Goal: Communication & Community: Answer question/provide support

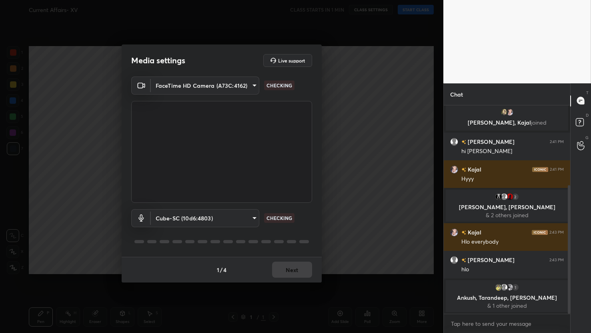
scroll to position [129, 0]
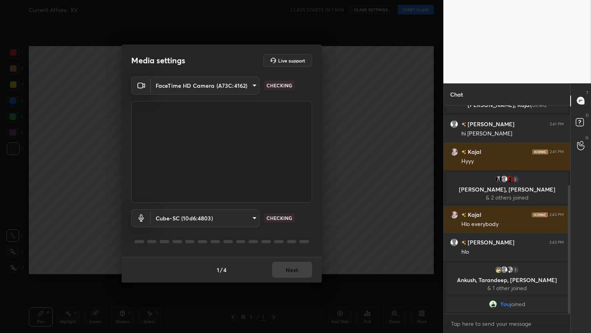
click at [289, 267] on div "1 / 4 Next" at bounding box center [222, 270] width 200 height 26
click at [295, 269] on button "Next" at bounding box center [292, 269] width 40 height 16
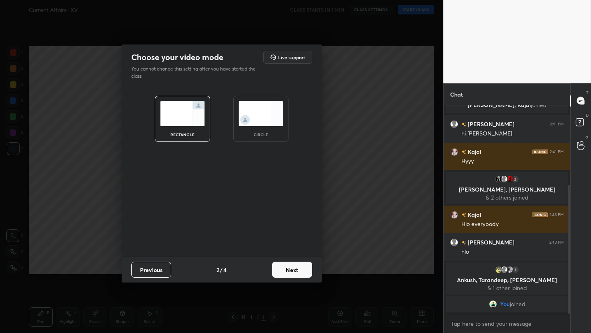
click at [295, 269] on button "Next" at bounding box center [292, 269] width 40 height 16
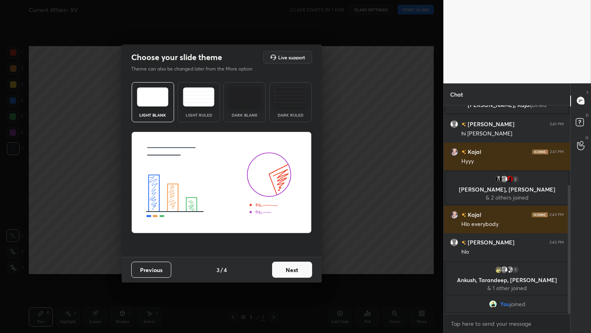
click at [295, 269] on button "Next" at bounding box center [292, 269] width 40 height 16
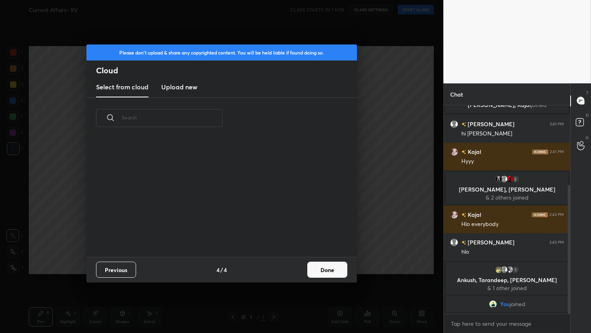
click at [317, 273] on button "Done" at bounding box center [327, 269] width 40 height 16
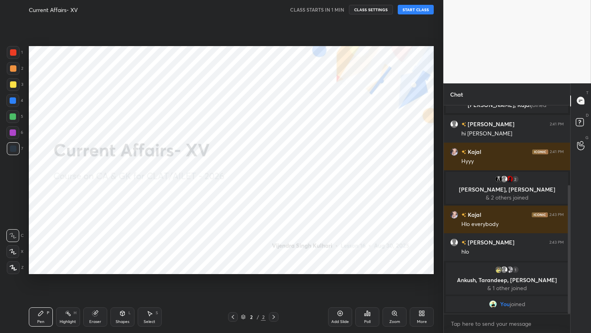
click at [407, 11] on button "START CLASS" at bounding box center [416, 10] width 36 height 10
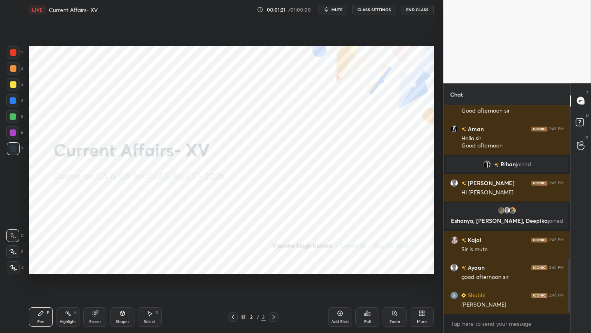
scroll to position [600, 0]
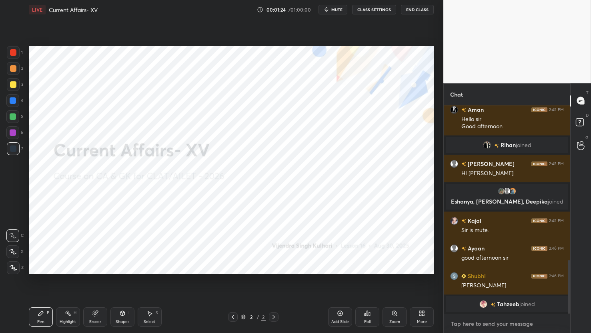
type textarea "x"
click at [460, 321] on textarea at bounding box center [507, 323] width 114 height 13
type textarea "A"
type textarea "x"
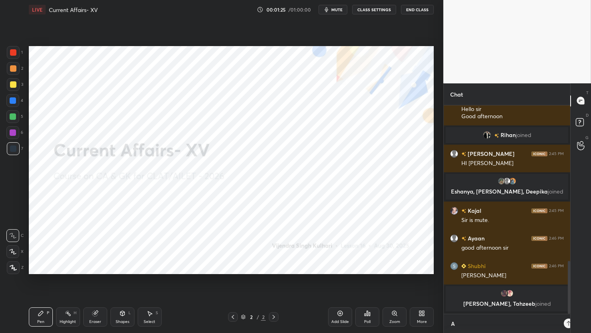
scroll to position [225, 124]
type textarea "AM"
type textarea "x"
type textarea "AM"
type textarea "x"
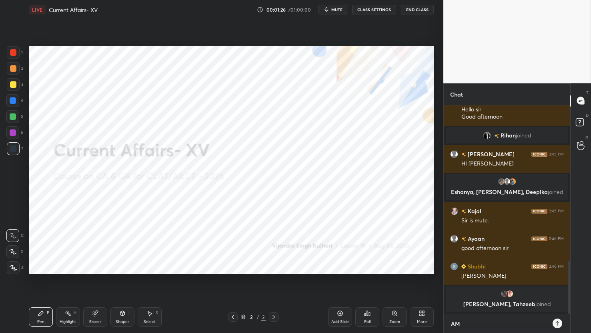
type textarea "AM I"
type textarea "x"
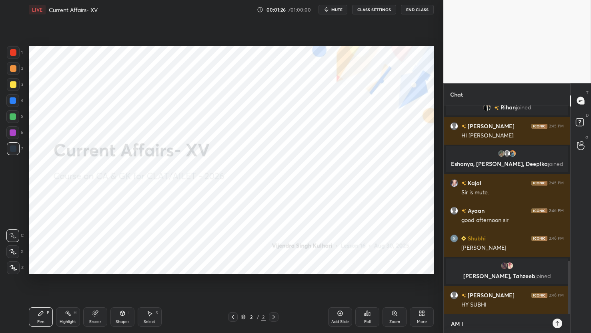
type textarea "AM I"
type textarea "x"
type textarea "AM I A"
type textarea "x"
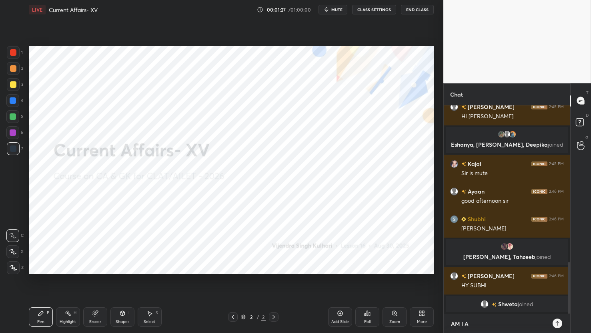
type textarea "AM I AU"
type textarea "x"
type textarea "AM I AUD"
type textarea "x"
type textarea "AM I AUDI"
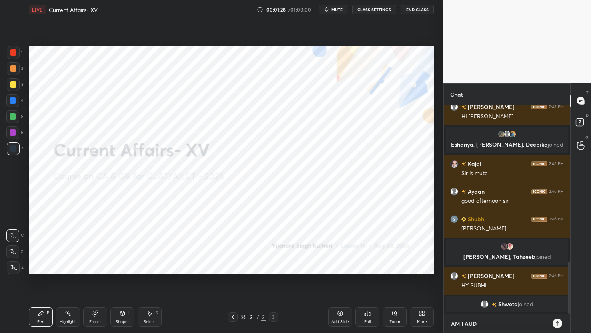
type textarea "x"
type textarea "AM I AUDIB"
type textarea "x"
type textarea "AM I AUDIBL"
type textarea "x"
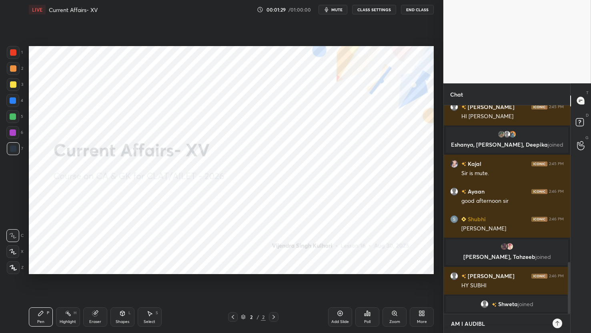
scroll to position [639, 0]
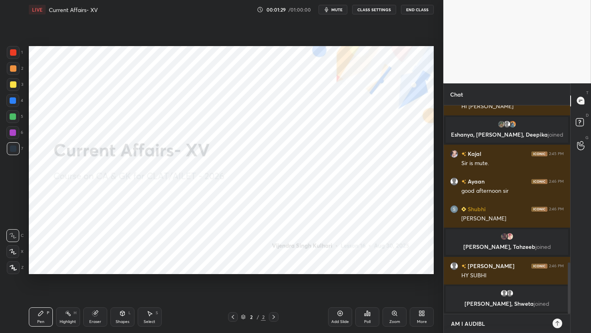
type textarea "AM I AUDIBLE"
type textarea "x"
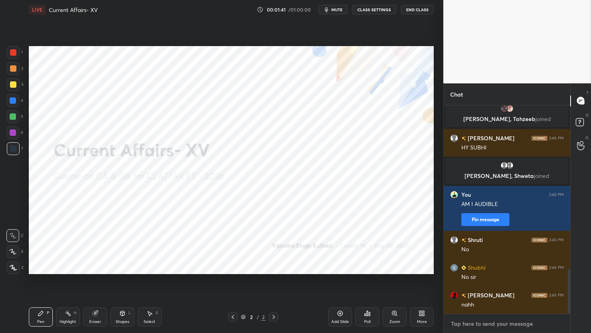
scroll to position [787, 0]
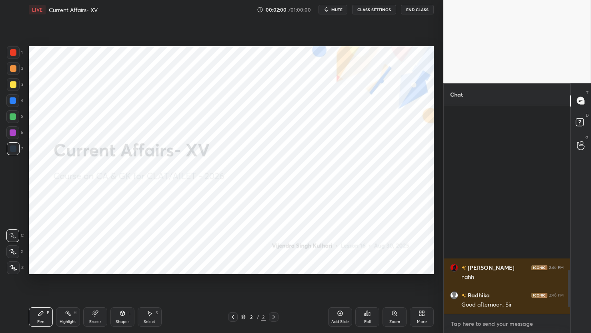
type textarea "x"
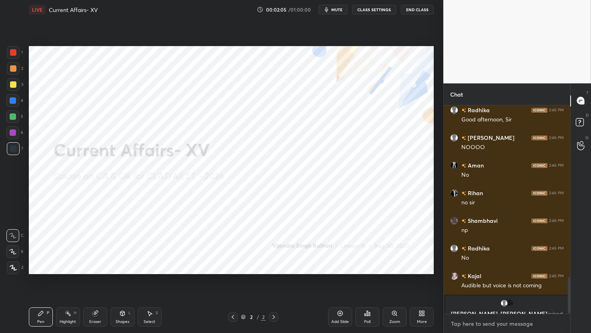
scroll to position [982, 0]
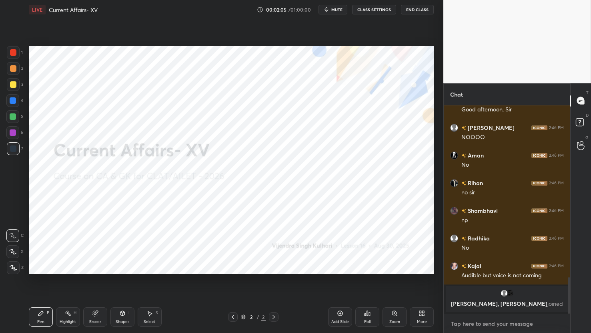
click at [479, 327] on textarea at bounding box center [507, 323] width 114 height 13
type textarea "J"
type textarea "x"
type textarea "JU"
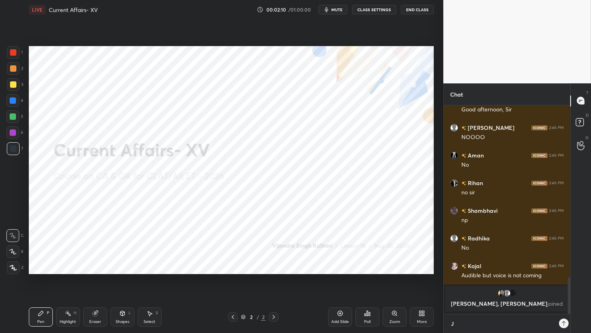
type textarea "x"
type textarea "JUS"
type textarea "x"
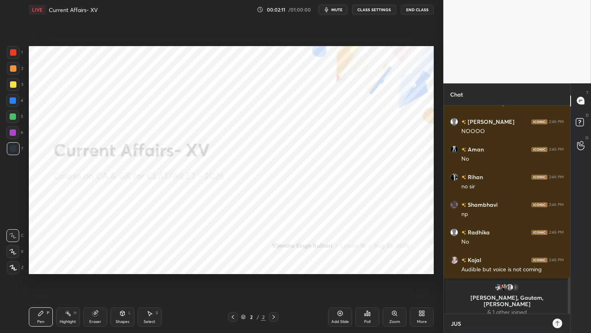
type textarea "JUST"
type textarea "x"
type textarea "JUST"
type textarea "x"
type textarea "JUST G"
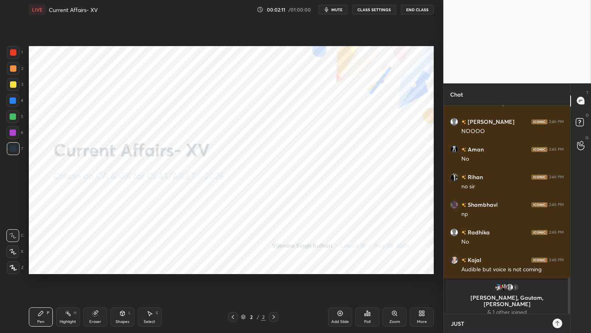
type textarea "x"
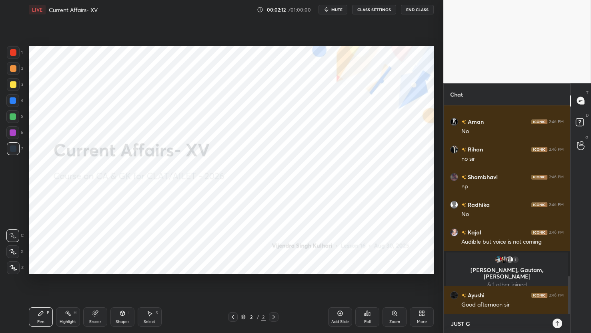
scroll to position [941, 0]
type textarea "JUST GI"
type textarea "x"
type textarea "JUST GIV"
type textarea "x"
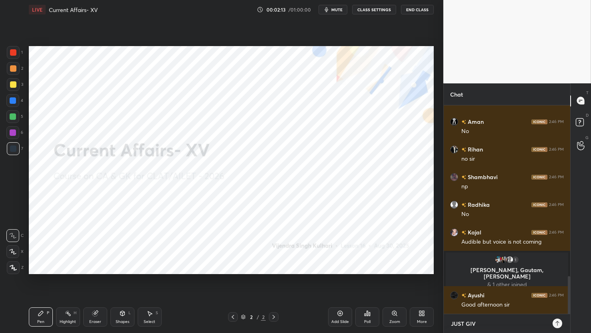
type textarea "JUST GIVE"
type textarea "x"
type textarea "JUST GIVE"
type textarea "x"
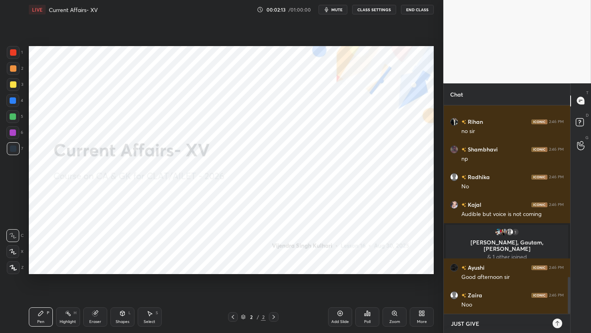
type textarea "JUST GIVE M"
type textarea "x"
type textarea "JUST GIVE ME"
type textarea "x"
type textarea "JUST GIVE ME"
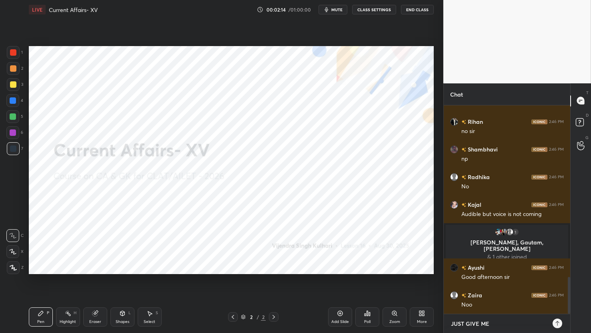
type textarea "x"
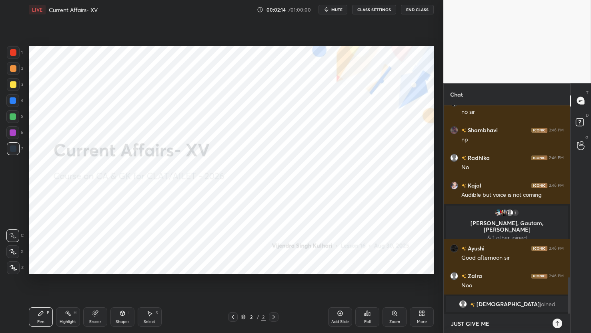
type textarea "JUST GIVE ME O"
type textarea "x"
type textarea "JUST GIVE ME ON"
type textarea "x"
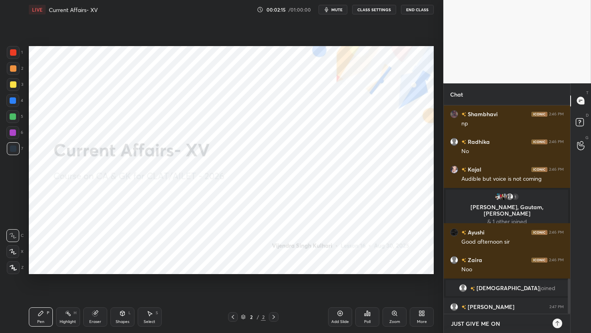
scroll to position [1019, 0]
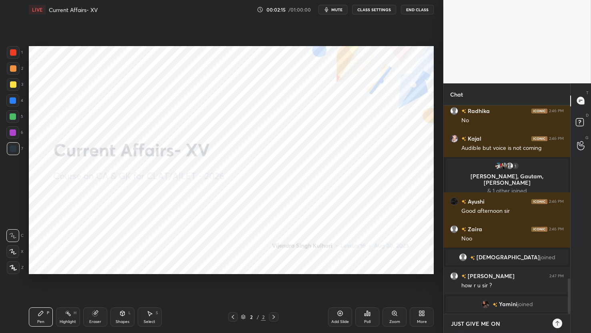
type textarea "JUST GIVE ME ONE"
type textarea "x"
type textarea "JUST GIVE ME ONE"
type textarea "x"
type textarea "JUST GIVE ME ONE M"
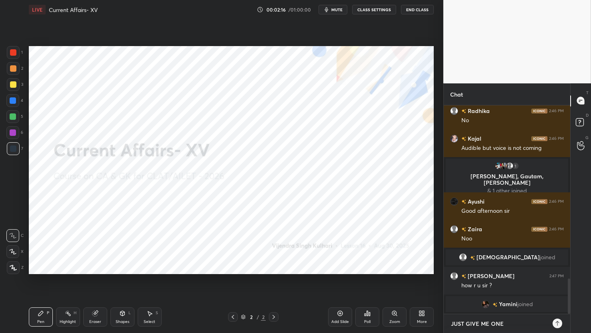
type textarea "x"
type textarea "JUST GIVE ME ONE MI"
type textarea "x"
type textarea "JUST GIVE ME ONE MIN"
type textarea "x"
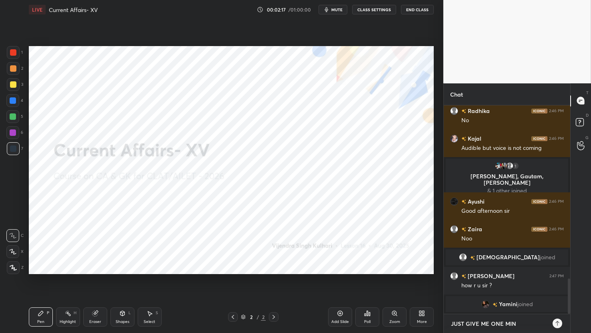
type textarea "x"
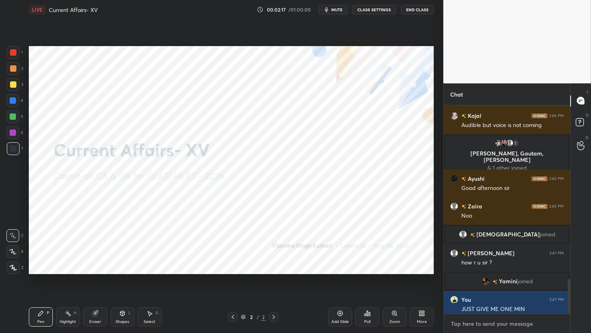
scroll to position [1041, 0]
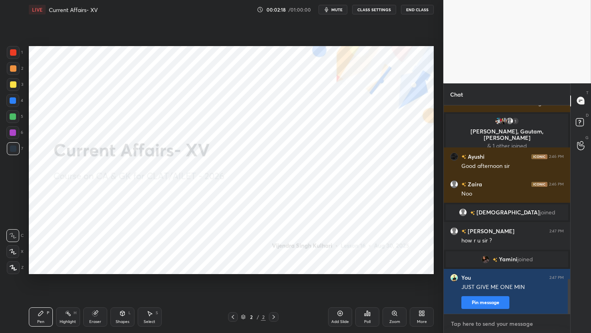
type textarea "S"
type textarea "x"
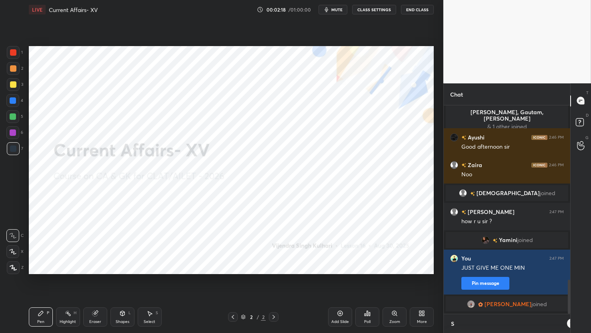
scroll to position [203, 124]
type textarea "SH"
type textarea "x"
type textarea "SHA"
type textarea "x"
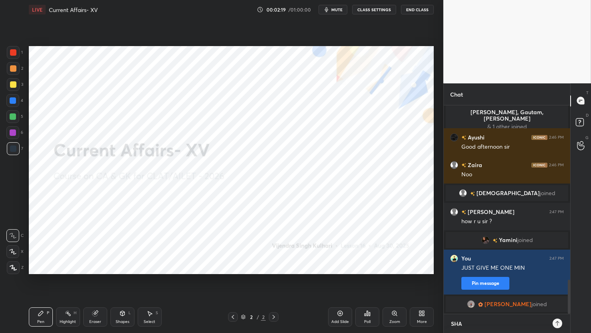
type textarea "SHAR"
type textarea "x"
type textarea "SHARE"
type textarea "x"
type textarea "SHARE"
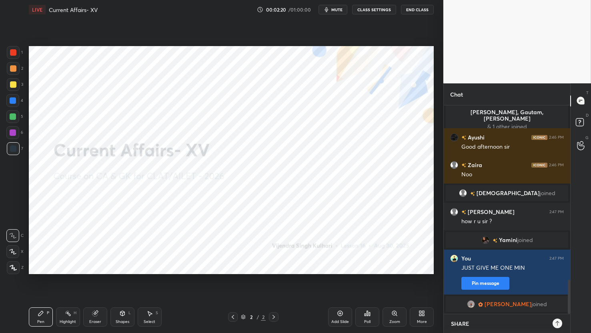
type textarea "x"
type textarea "SHARE M"
type textarea "x"
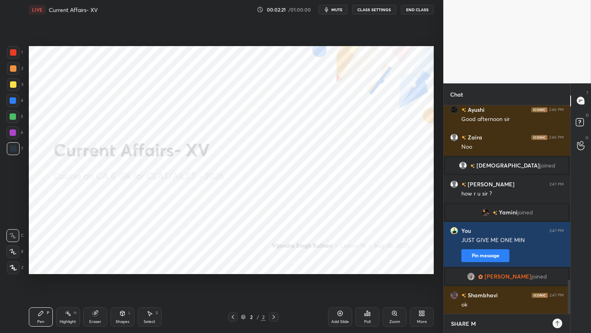
type textarea "SHARE ME"
type textarea "x"
type textarea "SHARE ME"
type textarea "x"
type textarea "SHARE ME W"
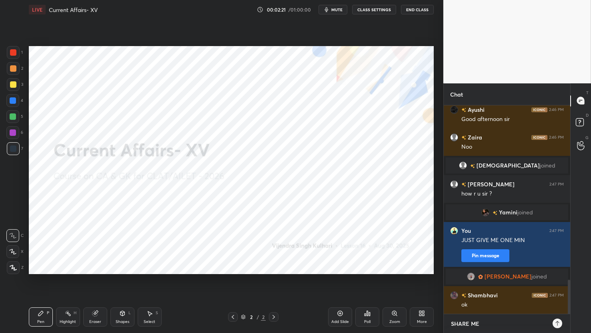
type textarea "x"
type textarea "SHARE ME WG"
type textarea "x"
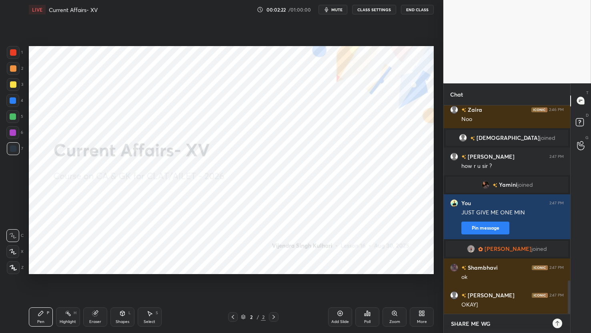
type textarea "SHARE ME W"
type textarea "x"
type textarea "SHARE ME WH"
type textarea "x"
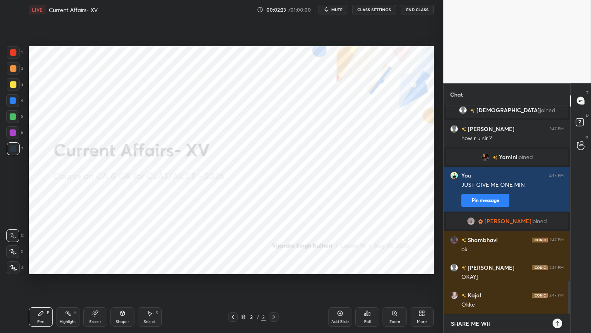
type textarea "SHARE ME WHA"
type textarea "x"
type textarea "SHARE ME WHAT"
type textarea "x"
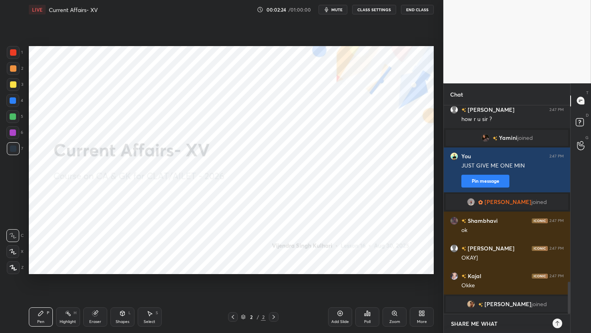
type textarea "SHARE ME WHAT"
type textarea "x"
type textarea "SHARE ME WHAT W"
type textarea "x"
type textarea "SHARE ME WHAT WE"
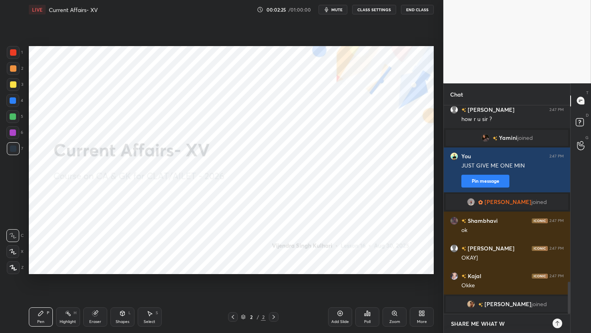
type textarea "x"
type textarea "SHARE ME WHAT WE"
type textarea "x"
type textarea "SHARE ME WHAT WE D"
type textarea "x"
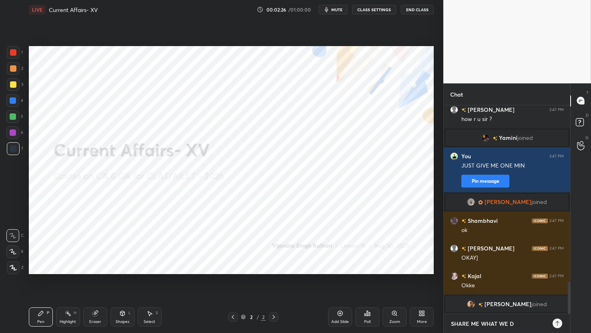
type textarea "SHARE ME WHAT WE DI"
type textarea "x"
type textarea "SHARE ME WHAT WE DID"
type textarea "x"
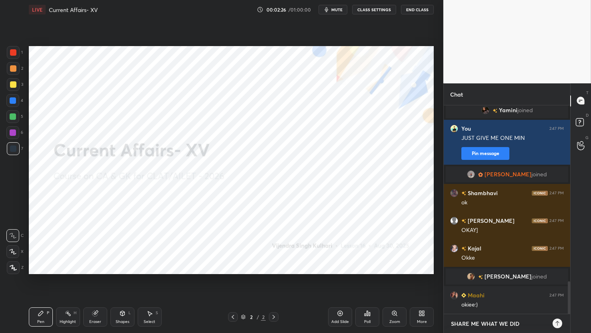
type textarea "SHARE ME WHAT WE DID"
type textarea "x"
type textarea "SHARE ME WHAT WE DID I"
type textarea "x"
type textarea "SHARE ME WHAT WE DID IN"
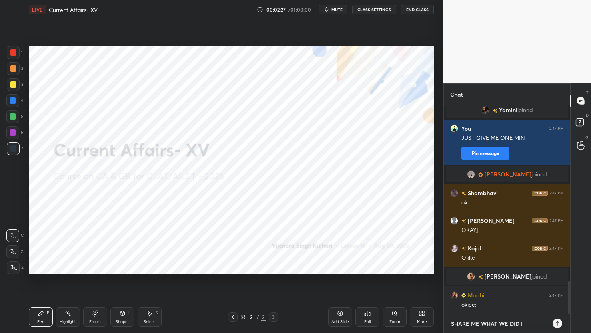
type textarea "x"
type textarea "SHARE ME WHAT WE DID IN"
type textarea "x"
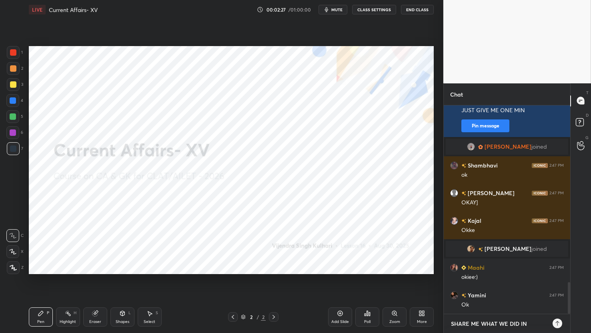
type textarea "SHARE ME WHAT WE DID IN L"
type textarea "x"
type textarea "SHARE ME WHAT WE DID IN LA"
type textarea "x"
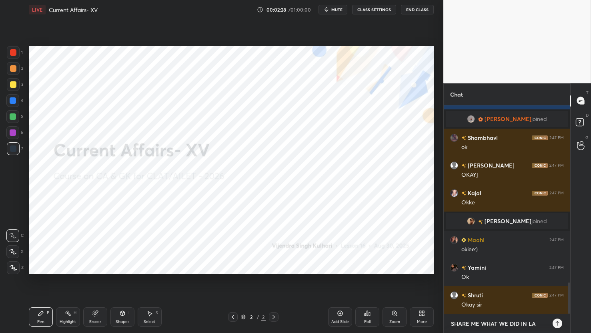
type textarea "SHARE ME WHAT WE DID IN LAS"
type textarea "x"
type textarea "SHARE ME WHAT WE DID IN LAST"
type textarea "x"
type textarea "SHARE ME WHAT WE DID IN LAST"
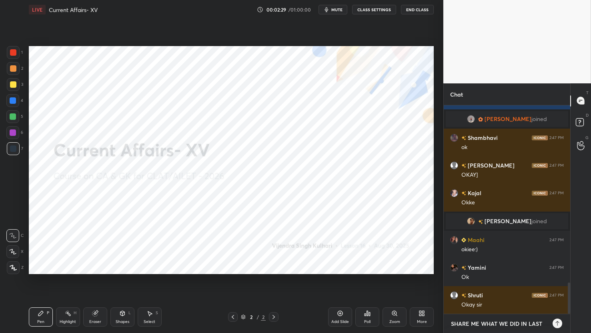
type textarea "x"
type textarea "SHARE ME WHAT WE DID IN LAST C"
type textarea "x"
type textarea "SHARE ME WHAT WE DID IN LAST CL"
type textarea "x"
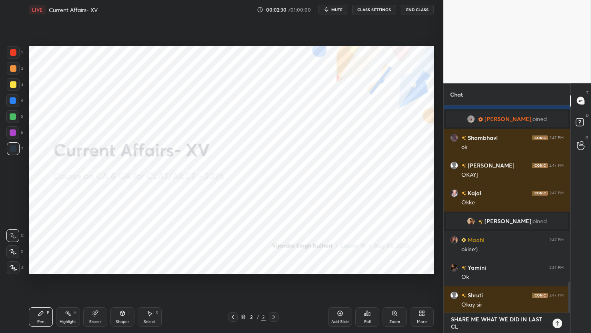
type textarea "SHARE ME WHAT WE DID IN LAST CLA"
type textarea "x"
type textarea "SHARE ME WHAT WE DID IN LAST CLAS"
type textarea "x"
type textarea "SHARE ME WHAT WE DID IN LAST CLASS"
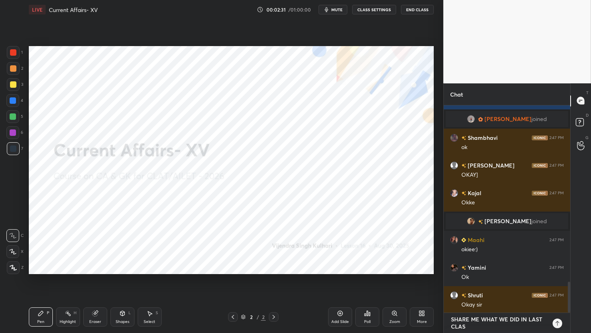
type textarea "x"
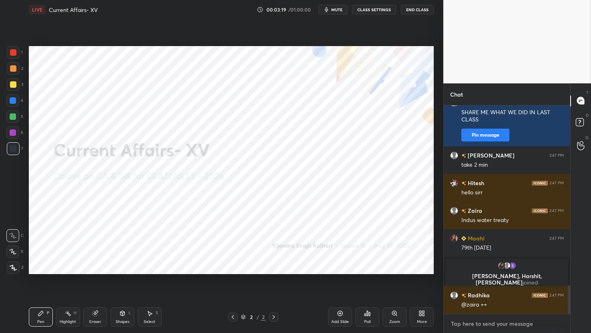
scroll to position [1334, 0]
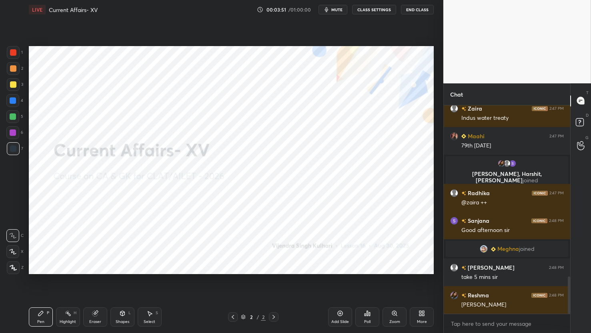
scroll to position [983, 0]
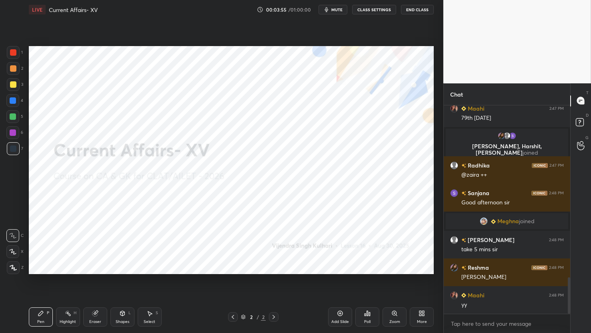
click at [415, 313] on div "More" at bounding box center [422, 316] width 24 height 19
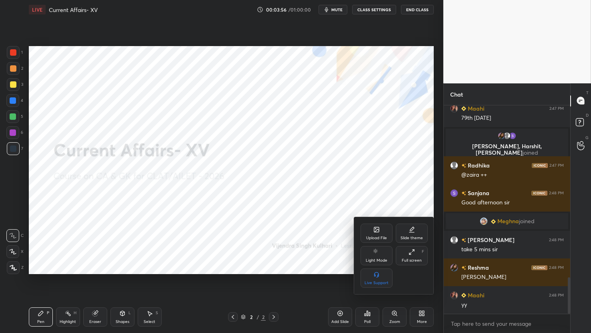
click at [376, 232] on icon at bounding box center [376, 229] width 6 height 6
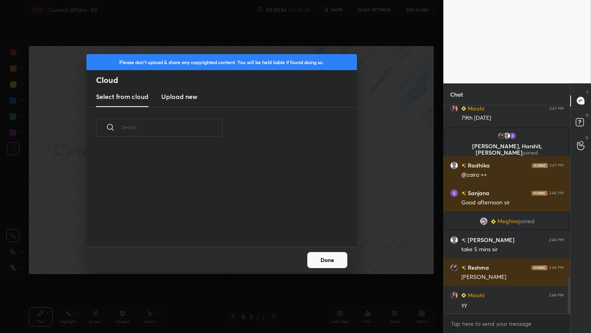
scroll to position [98, 257]
click at [182, 96] on h3 "Upload new" at bounding box center [179, 97] width 36 height 10
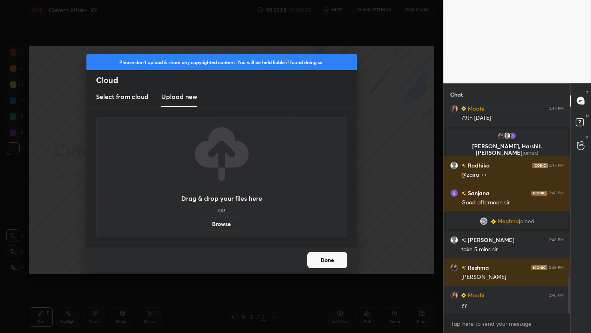
click at [229, 225] on label "Browse" at bounding box center [222, 223] width 36 height 13
click at [204, 225] on input "Browse" at bounding box center [204, 223] width 0 height 13
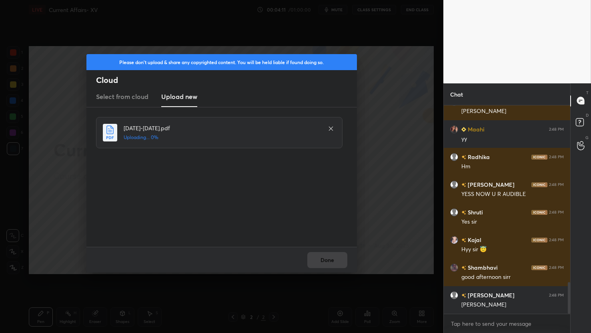
scroll to position [1168, 0]
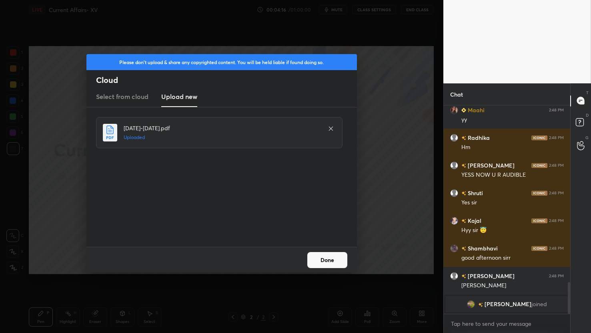
click at [331, 264] on button "Done" at bounding box center [327, 260] width 40 height 16
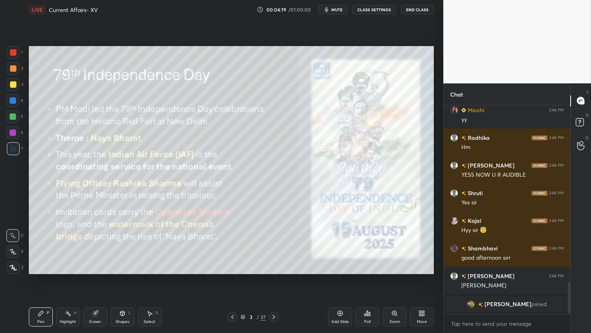
click at [246, 319] on div "3 / 37" at bounding box center [253, 316] width 25 height 7
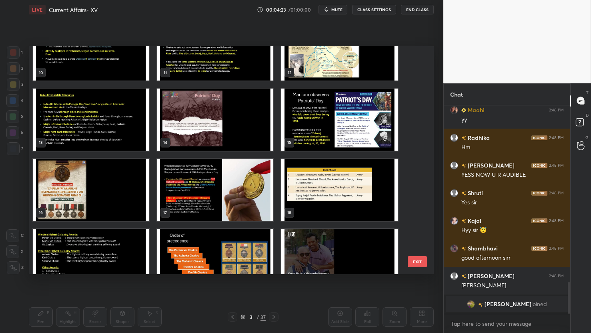
scroll to position [245, 0]
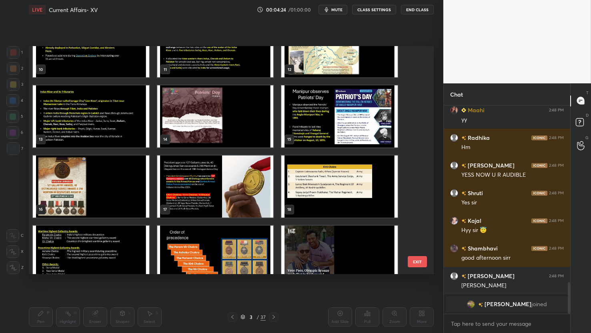
click at [130, 104] on img "grid" at bounding box center [91, 116] width 116 height 62
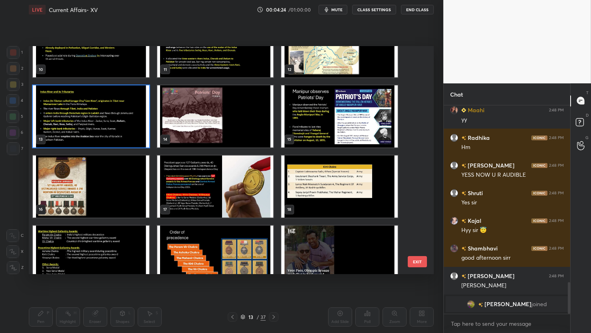
click at [130, 104] on img "grid" at bounding box center [91, 116] width 116 height 62
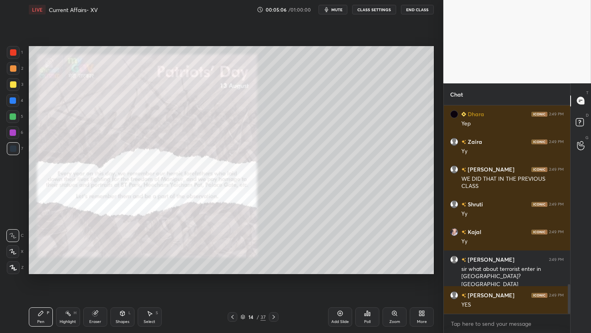
scroll to position [1274, 0]
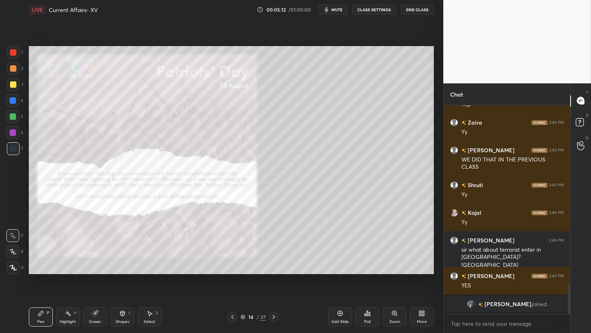
click at [16, 86] on div at bounding box center [13, 84] width 13 height 13
click at [277, 317] on icon at bounding box center [274, 316] width 6 height 6
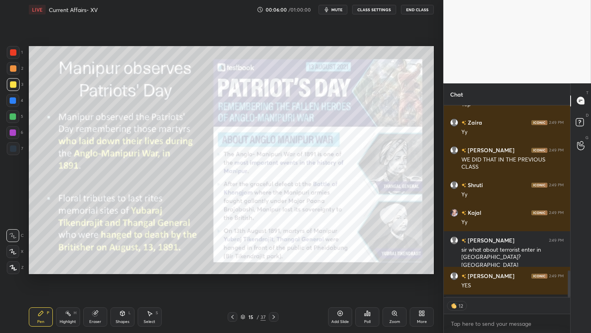
click at [28, 48] on div "Setting up your live class Poll for secs No correct answer Start poll" at bounding box center [231, 159] width 411 height 281
click at [17, 49] on div at bounding box center [13, 52] width 13 height 13
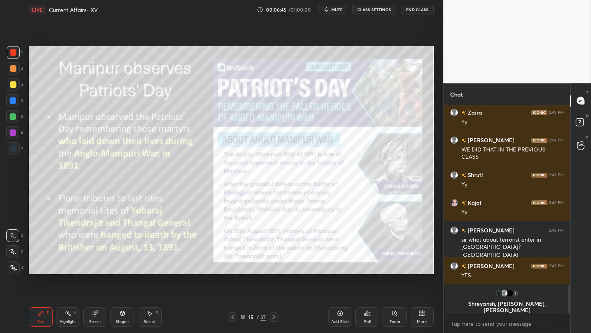
scroll to position [1290, 0]
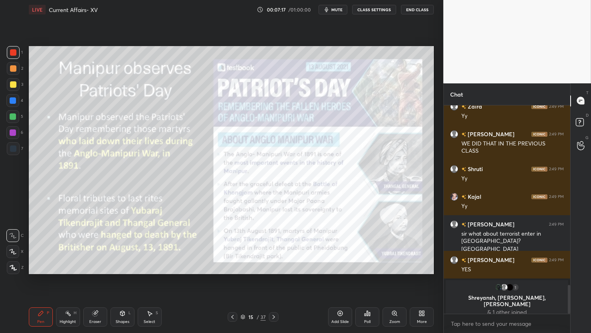
click at [124, 281] on div "Setting up your live class Poll for secs No correct answer Start poll" at bounding box center [231, 159] width 411 height 281
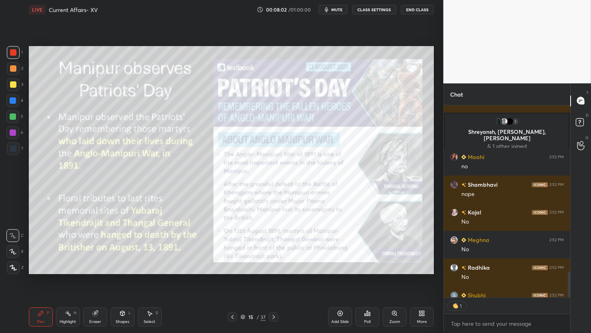
scroll to position [1332, 0]
click at [103, 315] on div "Eraser" at bounding box center [95, 316] width 24 height 19
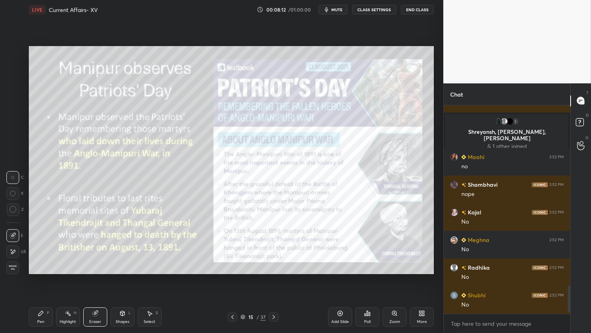
click at [16, 270] on span "Erase all" at bounding box center [13, 268] width 12 height 6
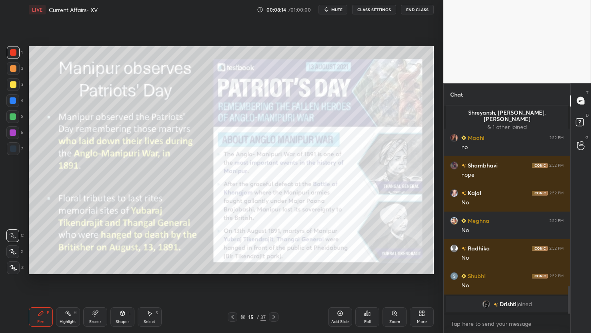
click at [336, 12] on span "mute" at bounding box center [336, 10] width 11 height 6
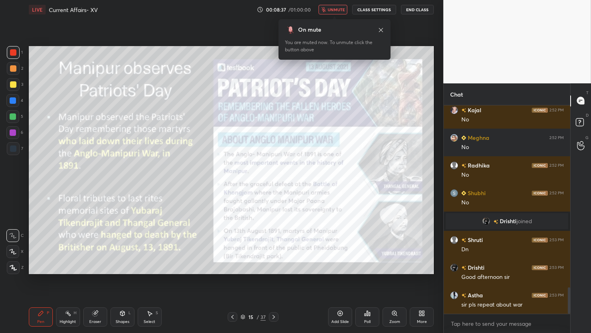
scroll to position [1424, 0]
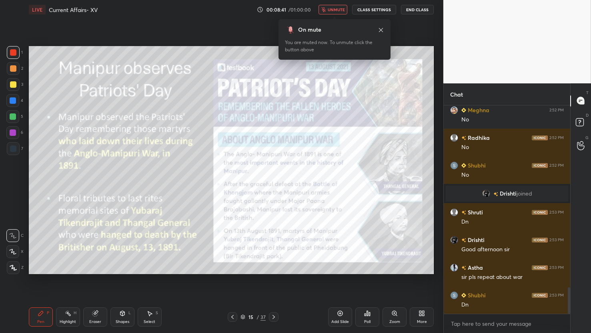
click at [337, 11] on span "unmute" at bounding box center [336, 10] width 17 height 6
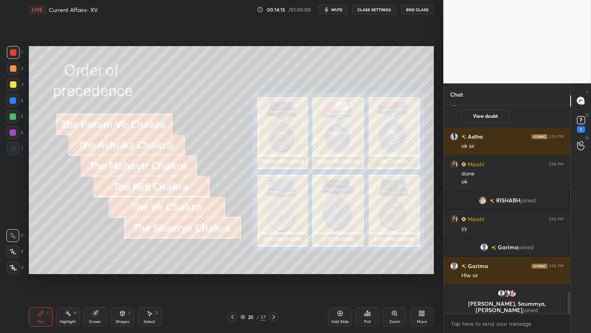
scroll to position [1753, 0]
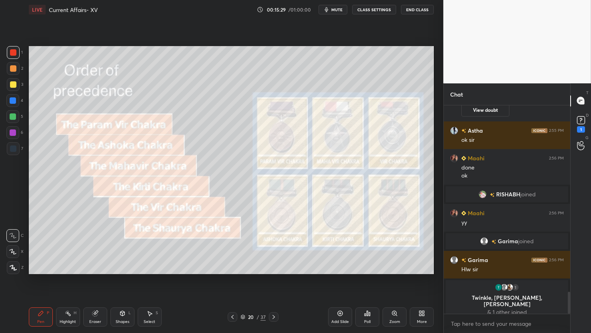
drag, startPoint x: 75, startPoint y: 318, endPoint x: 53, endPoint y: 293, distance: 33.2
click at [72, 319] on div "Highlight H" at bounding box center [68, 316] width 24 height 19
drag, startPoint x: 14, startPoint y: 270, endPoint x: 28, endPoint y: 259, distance: 17.7
click at [13, 269] on icon at bounding box center [13, 267] width 6 height 6
drag, startPoint x: 100, startPoint y: 319, endPoint x: 96, endPoint y: 318, distance: 4.2
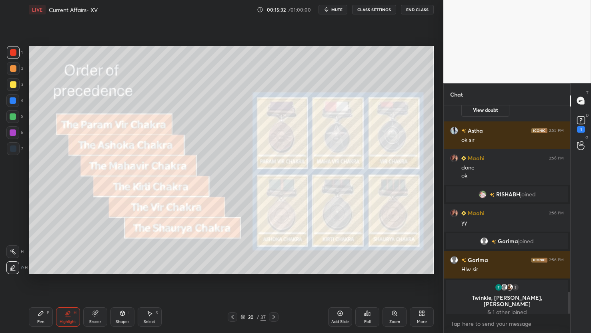
click at [98, 319] on div "Eraser" at bounding box center [95, 321] width 12 height 4
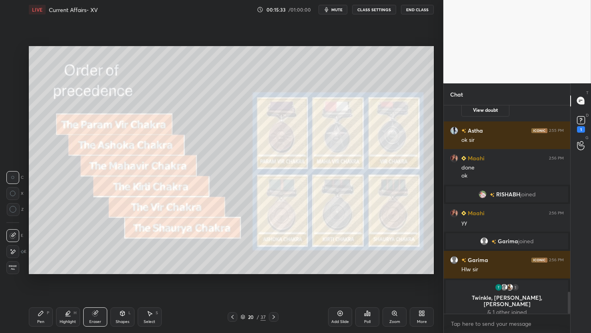
drag, startPoint x: 10, startPoint y: 269, endPoint x: 23, endPoint y: 263, distance: 14.1
click at [10, 269] on span "Erase all" at bounding box center [13, 268] width 12 height 6
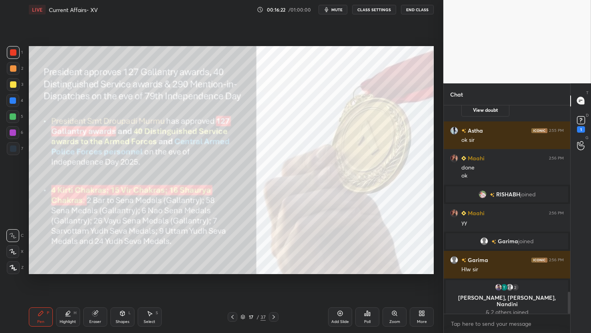
scroll to position [1765, 0]
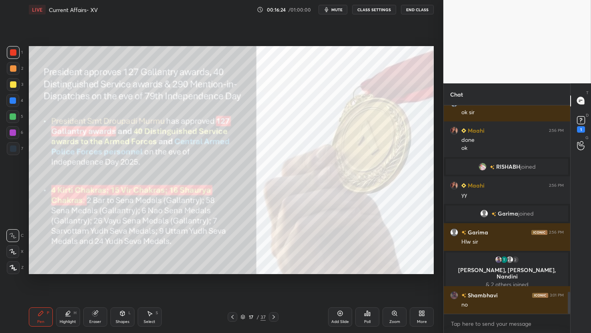
click at [98, 315] on div "Eraser" at bounding box center [95, 316] width 24 height 19
click at [15, 266] on span "Erase all" at bounding box center [13, 268] width 12 height 6
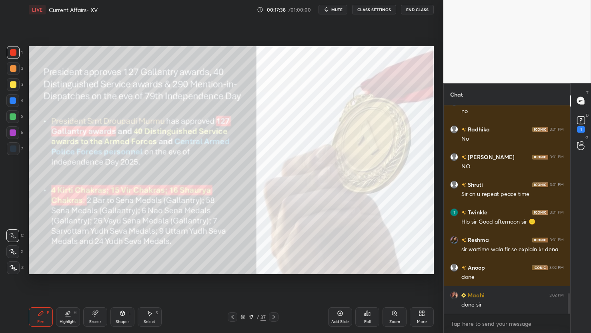
scroll to position [2, 2]
click at [329, 7] on icon "button" at bounding box center [326, 9] width 6 height 6
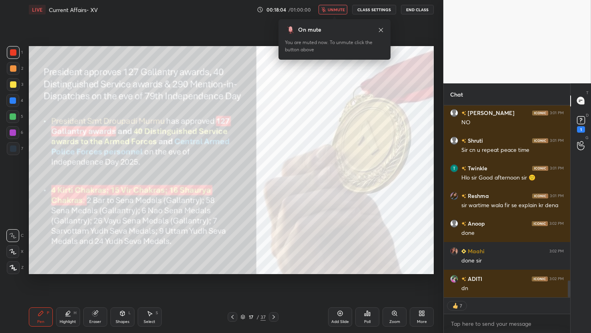
scroll to position [2001, 0]
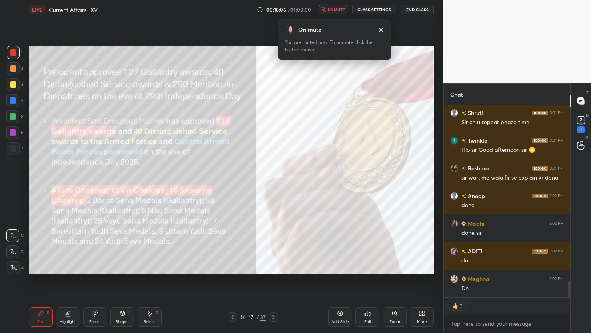
type textarea "x"
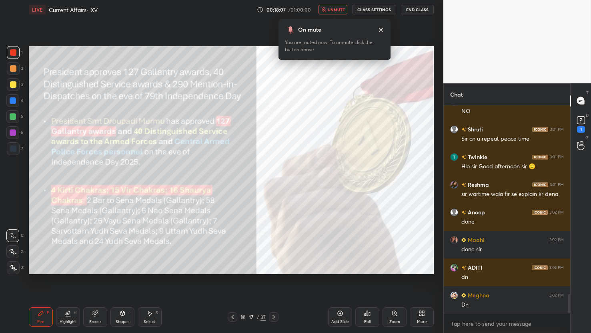
scroll to position [2019, 0]
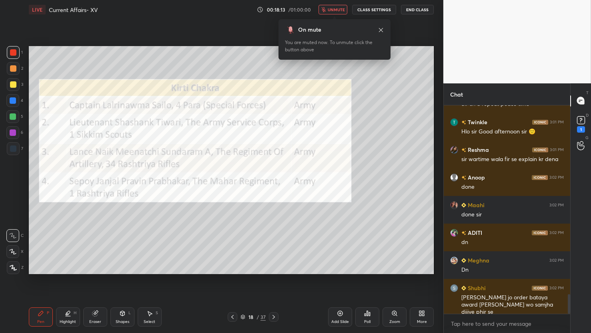
click at [333, 10] on span "unmute" at bounding box center [336, 10] width 17 height 6
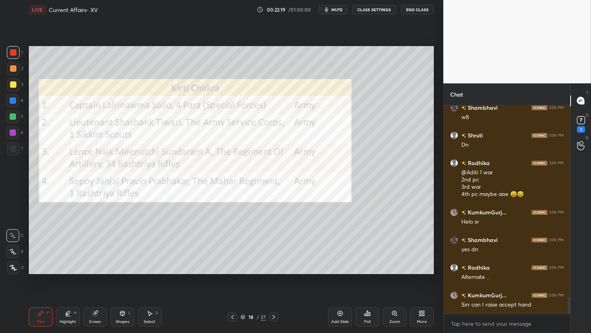
scroll to position [2428, 0]
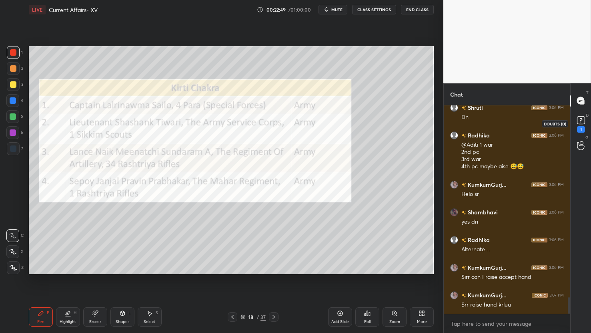
click at [582, 124] on icon at bounding box center [581, 120] width 12 height 12
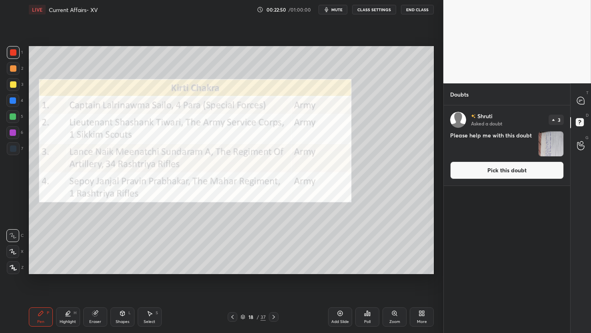
click at [558, 140] on img "grid" at bounding box center [551, 143] width 25 height 25
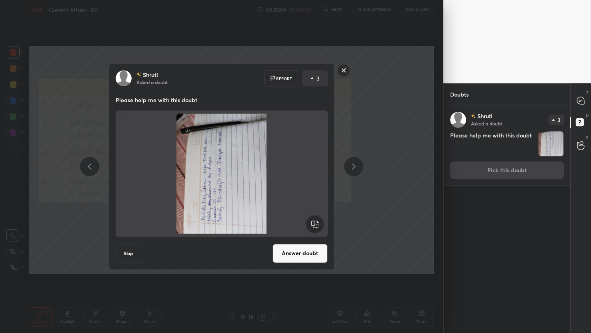
click at [343, 70] on rect at bounding box center [343, 70] width 12 height 12
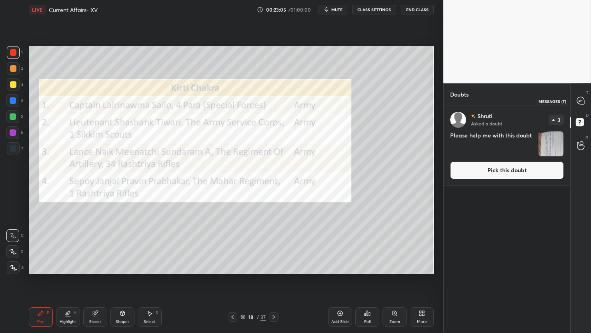
click at [577, 102] on icon at bounding box center [580, 100] width 7 height 7
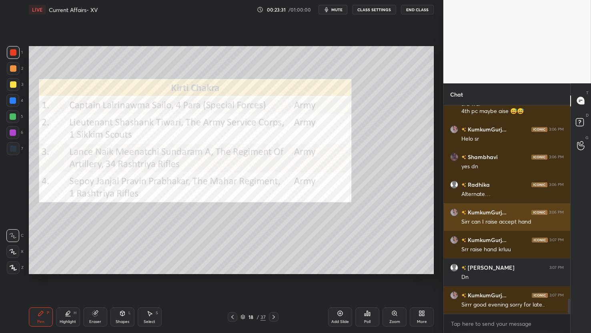
scroll to position [2697, 0]
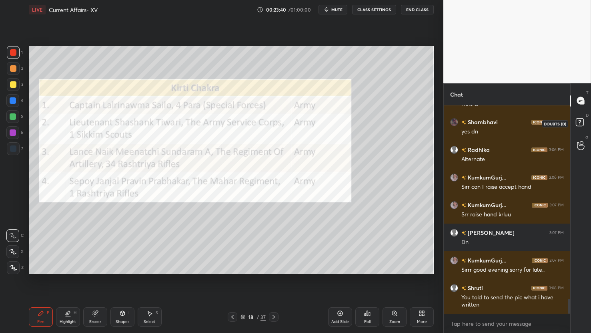
click at [584, 122] on icon at bounding box center [581, 123] width 14 height 14
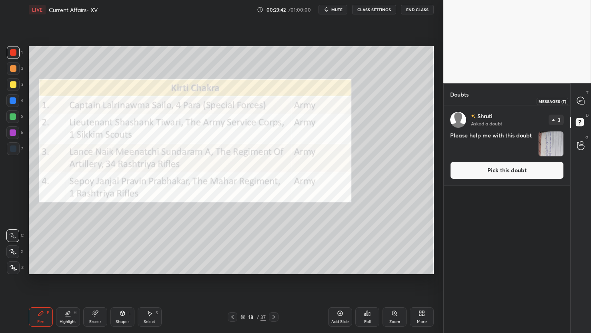
click at [582, 99] on icon at bounding box center [580, 100] width 7 height 7
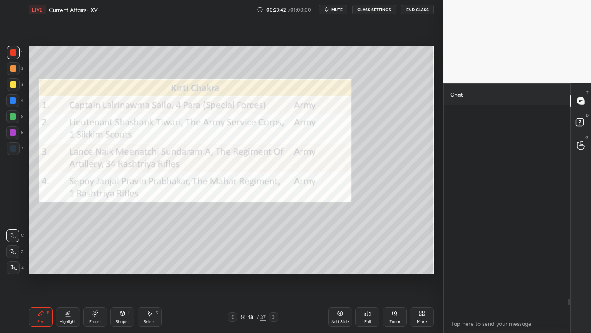
scroll to position [206, 124]
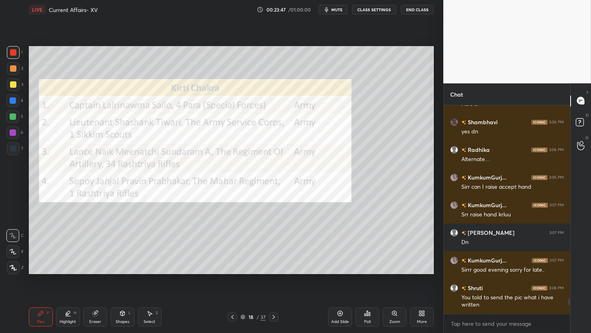
click at [273, 317] on icon at bounding box center [274, 316] width 6 height 6
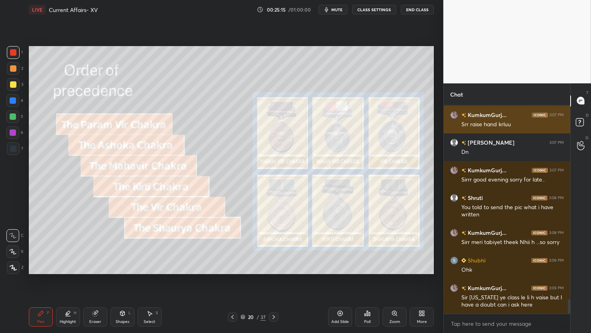
scroll to position [2807, 0]
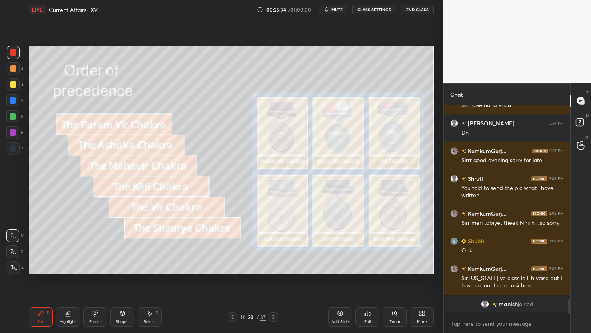
click at [343, 11] on span "mute" at bounding box center [336, 10] width 11 height 6
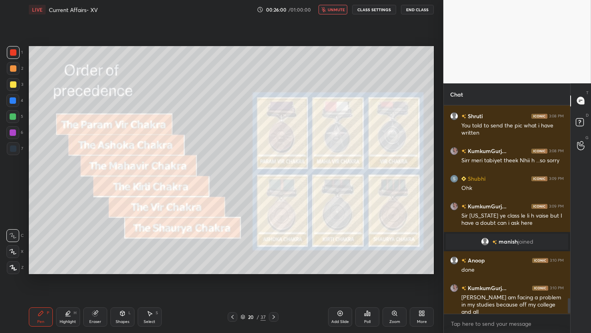
scroll to position [2547, 0]
click at [326, 11] on icon "button" at bounding box center [323, 9] width 5 height 5
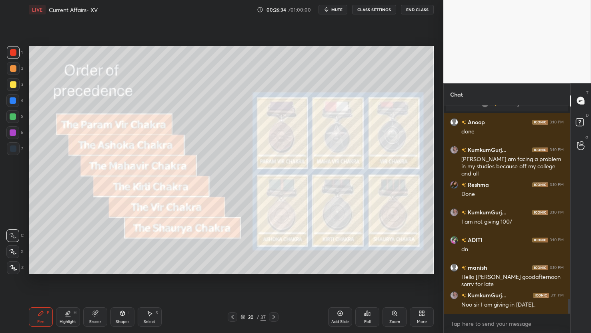
scroll to position [2734, 0]
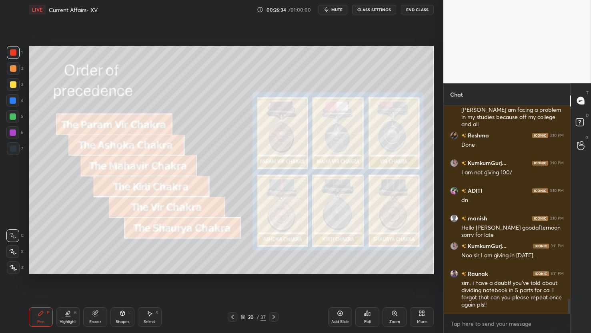
drag, startPoint x: 96, startPoint y: 321, endPoint x: 94, endPoint y: 316, distance: 5.4
click at [96, 321] on div "Eraser" at bounding box center [95, 321] width 12 height 4
click at [17, 268] on span "Erase all" at bounding box center [13, 268] width 12 height 6
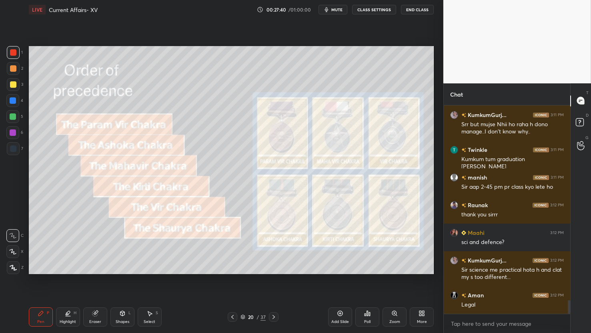
scroll to position [2970, 0]
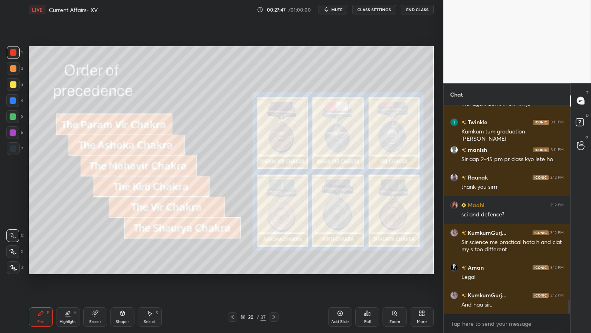
click at [334, 11] on span "mute" at bounding box center [336, 10] width 11 height 6
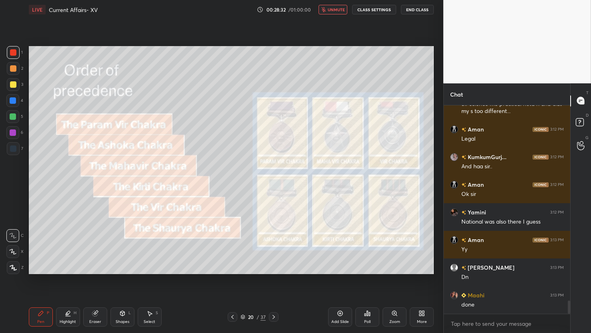
scroll to position [3135, 0]
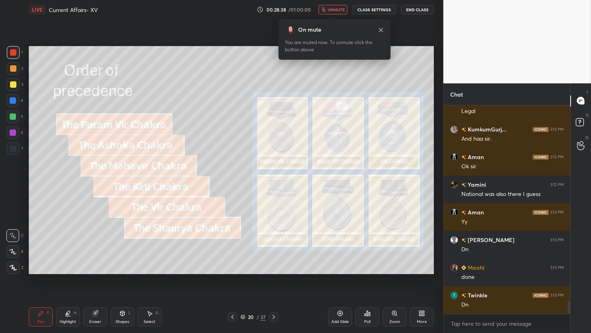
click at [381, 29] on icon at bounding box center [381, 30] width 6 height 6
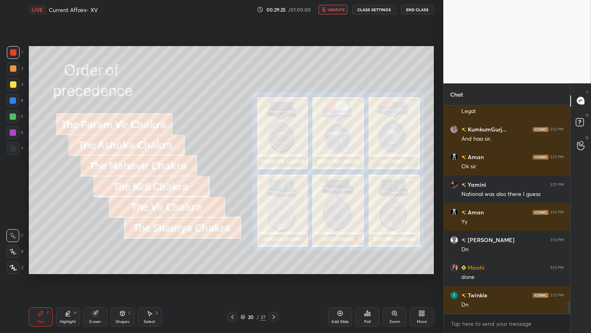
scroll to position [3170, 0]
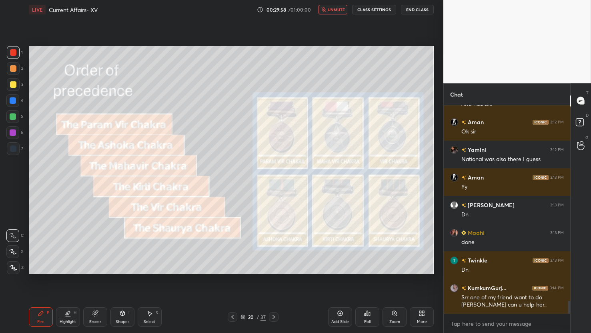
click at [332, 14] on button "unmute" at bounding box center [333, 10] width 29 height 10
click at [273, 318] on icon at bounding box center [274, 317] width 2 height 4
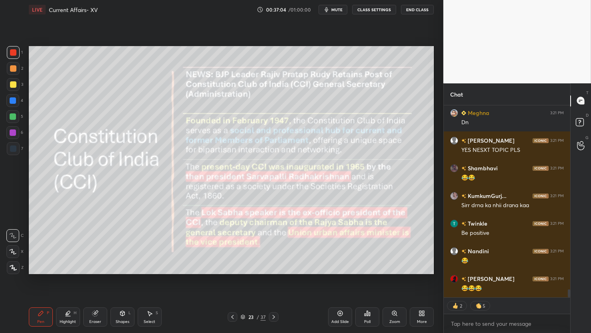
scroll to position [4433, 0]
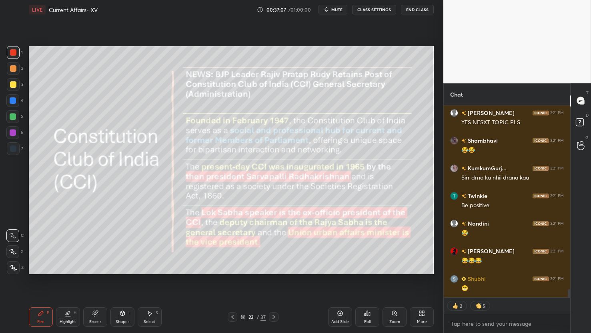
click at [325, 10] on icon "button" at bounding box center [326, 9] width 6 height 6
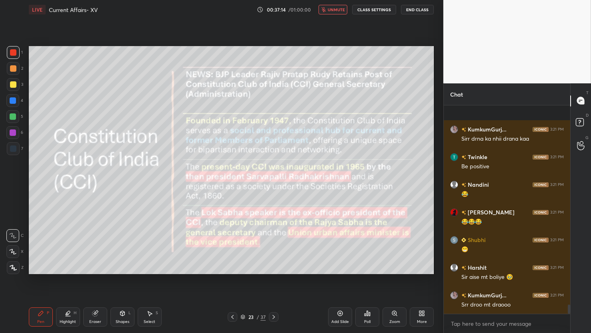
scroll to position [4527, 0]
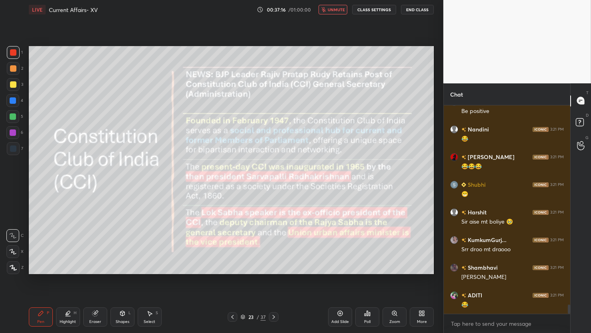
click at [334, 8] on span "unmute" at bounding box center [336, 10] width 17 height 6
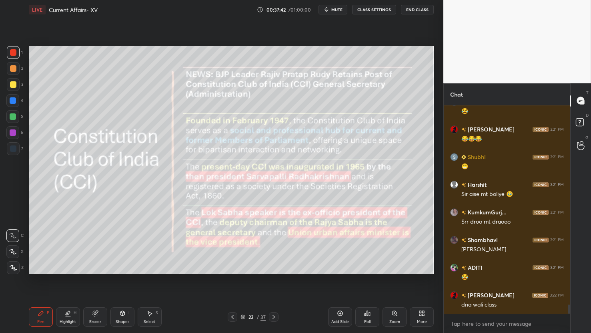
scroll to position [4582, 0]
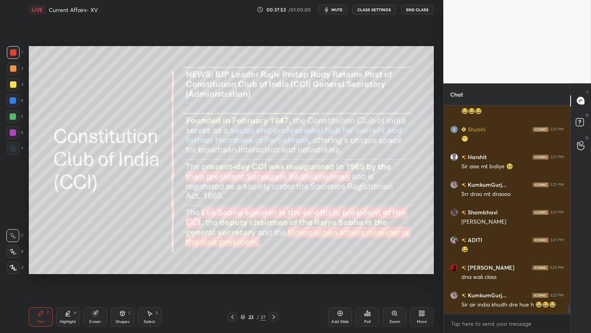
click at [330, 8] on icon "button" at bounding box center [326, 9] width 6 height 6
click at [326, 11] on icon "button" at bounding box center [323, 9] width 4 height 5
drag, startPoint x: 6, startPoint y: 87, endPoint x: 19, endPoint y: 84, distance: 13.1
click at [8, 84] on div at bounding box center [13, 84] width 13 height 13
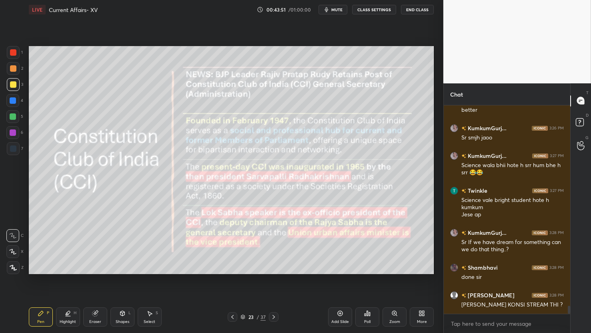
scroll to position [5135, 0]
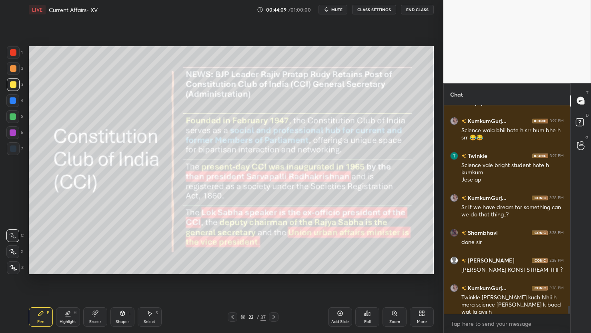
click at [340, 13] on button "mute" at bounding box center [333, 10] width 29 height 10
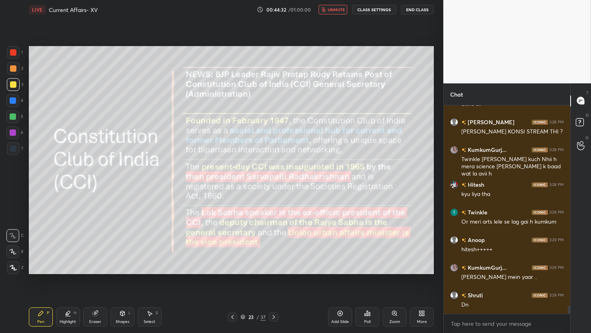
scroll to position [5300, 0]
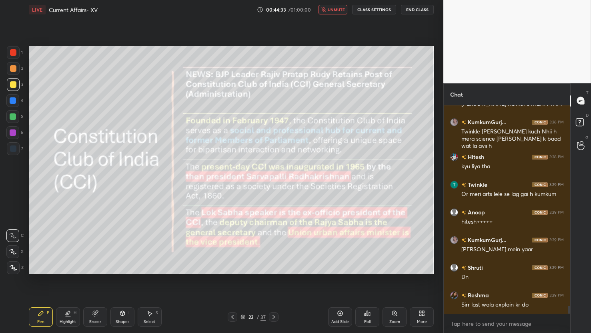
click at [335, 9] on span "unmute" at bounding box center [336, 10] width 17 height 6
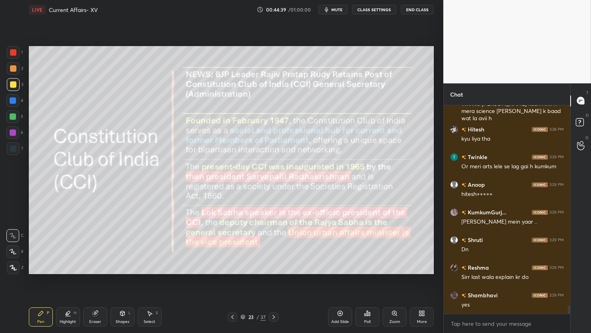
drag, startPoint x: 102, startPoint y: 319, endPoint x: 98, endPoint y: 319, distance: 4.8
click at [102, 319] on div "Eraser" at bounding box center [95, 316] width 24 height 19
click at [10, 265] on span "Erase all" at bounding box center [13, 268] width 12 height 6
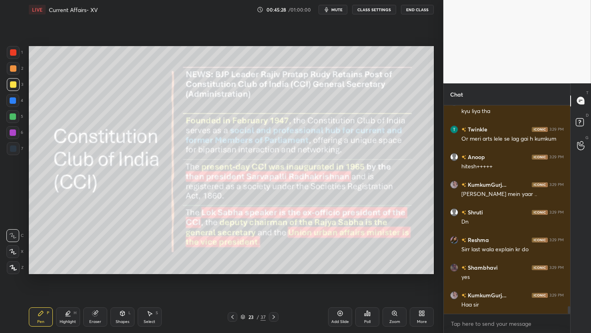
scroll to position [5383, 0]
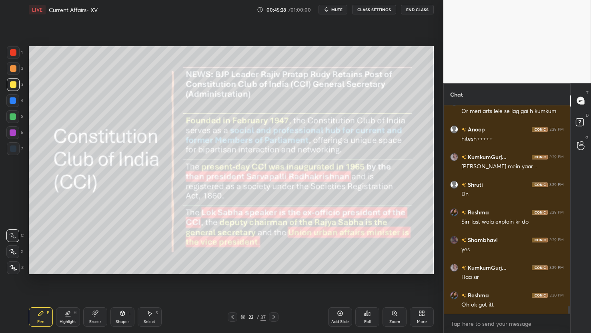
click at [342, 8] on span "mute" at bounding box center [336, 10] width 11 height 6
click at [272, 317] on icon at bounding box center [274, 316] width 6 height 6
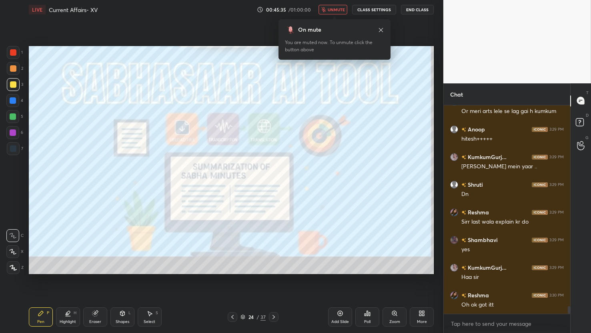
drag, startPoint x: 343, startPoint y: 10, endPoint x: 341, endPoint y: 22, distance: 12.9
click at [343, 10] on span "unmute" at bounding box center [336, 10] width 17 height 6
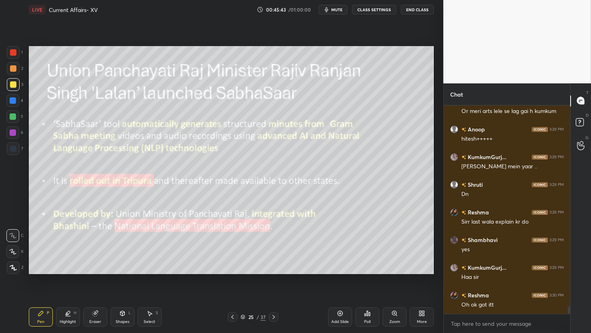
click at [336, 8] on span "mute" at bounding box center [336, 10] width 11 height 6
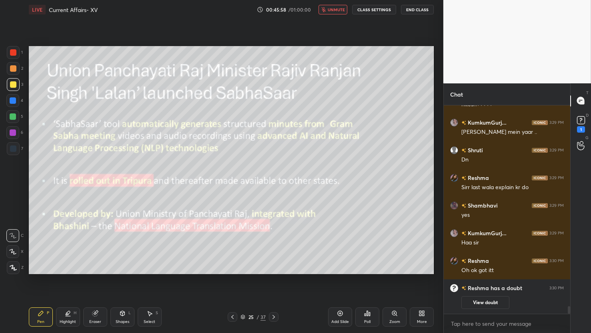
click at [330, 8] on span "unmute" at bounding box center [336, 10] width 17 height 6
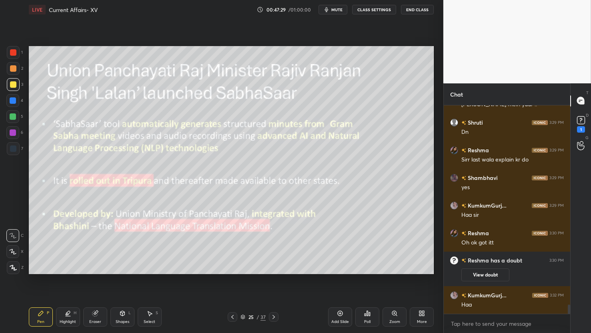
scroll to position [4594, 0]
click at [82, 321] on div "Pen P Highlight H Eraser Shapes L Select S" at bounding box center [104, 316] width 150 height 19
click at [97, 319] on div "Eraser" at bounding box center [95, 321] width 12 height 4
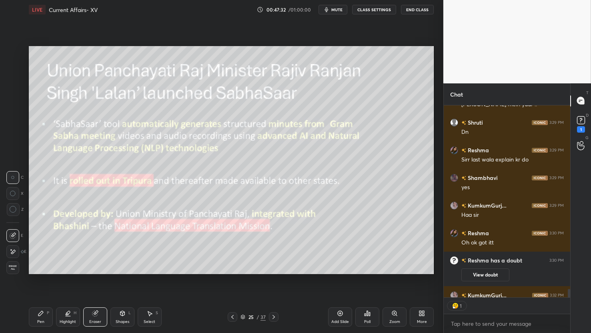
drag, startPoint x: 15, startPoint y: 269, endPoint x: 24, endPoint y: 269, distance: 8.8
click at [15, 271] on div "Erase all" at bounding box center [12, 267] width 13 height 13
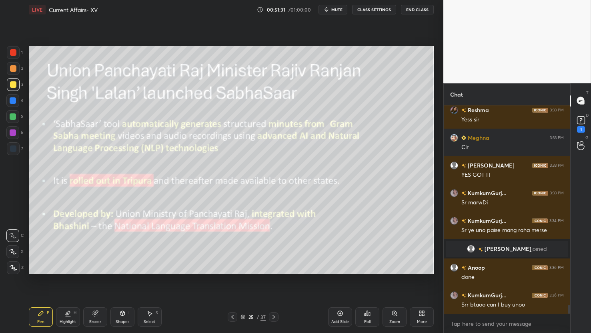
scroll to position [4675, 0]
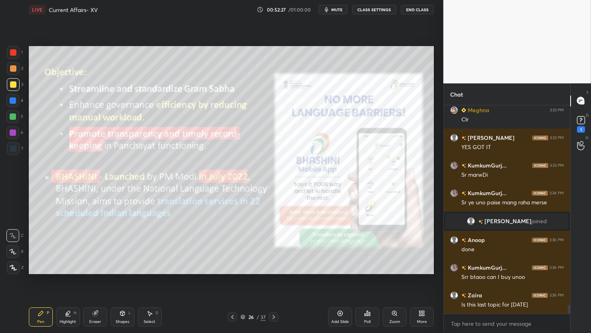
click at [330, 7] on icon "button" at bounding box center [326, 9] width 6 height 6
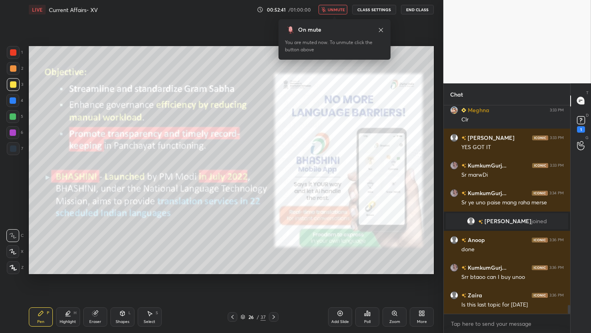
scroll to position [4710, 0]
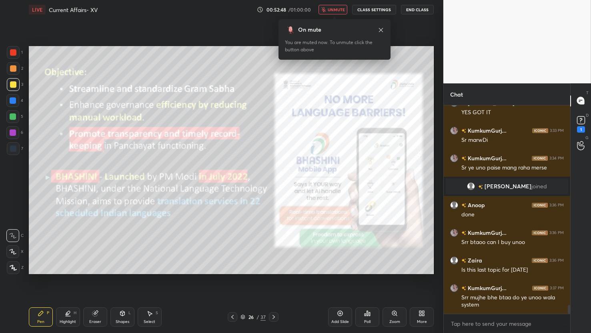
click at [332, 6] on button "unmute" at bounding box center [333, 10] width 29 height 10
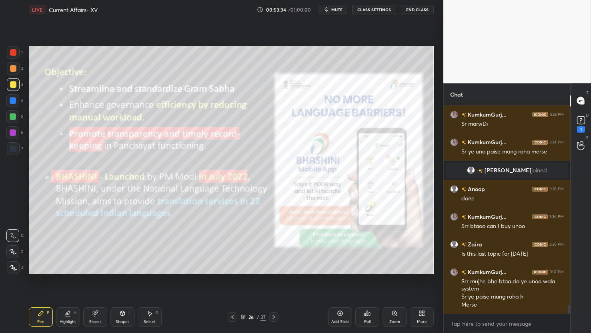
scroll to position [4753, 0]
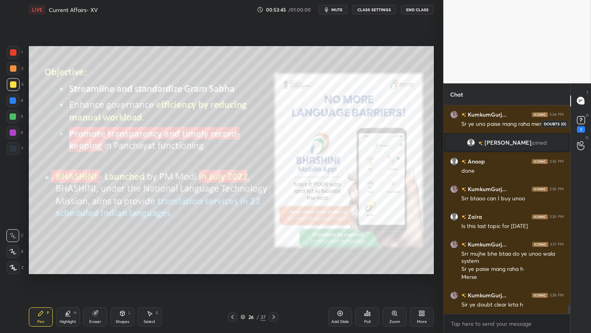
click at [581, 118] on icon at bounding box center [581, 119] width 3 height 3
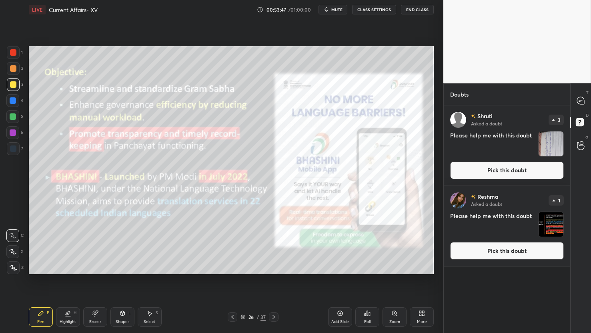
click at [506, 249] on button "Pick this doubt" at bounding box center [507, 251] width 114 height 18
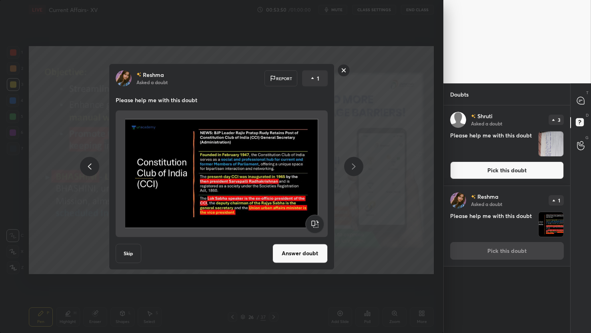
click at [343, 66] on rect at bounding box center [343, 70] width 12 height 12
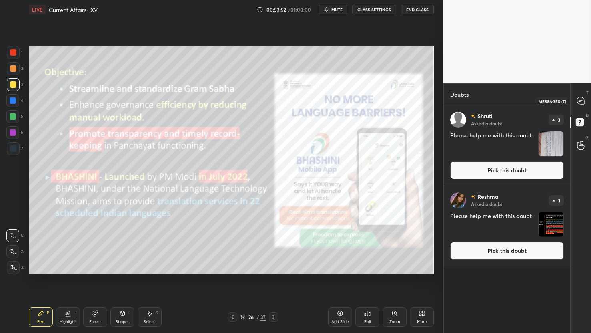
click at [579, 99] on icon at bounding box center [580, 100] width 7 height 7
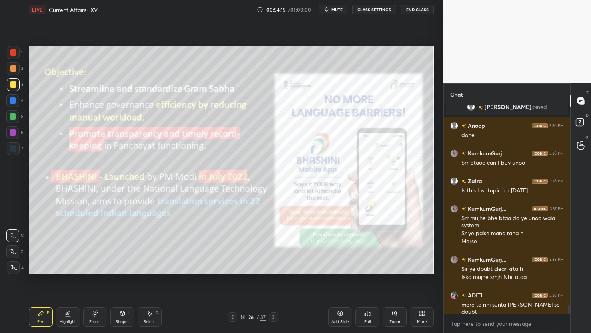
scroll to position [4996, 0]
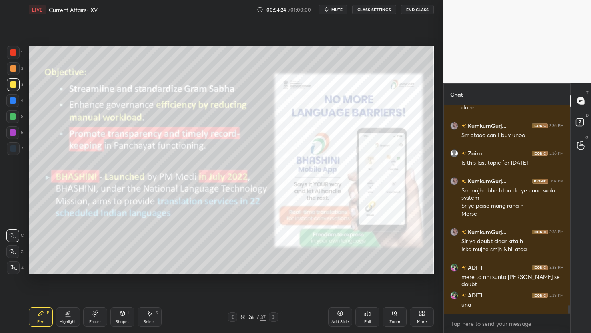
click at [275, 318] on icon at bounding box center [274, 316] width 6 height 6
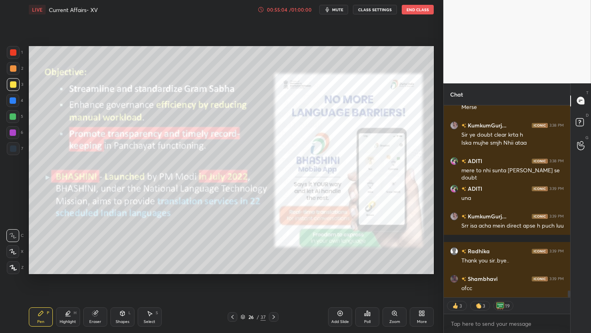
scroll to position [5130, 0]
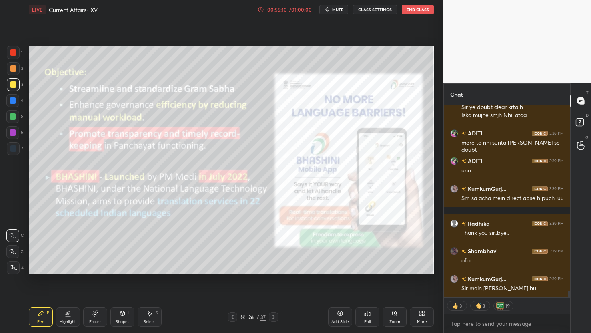
click at [420, 10] on button "End Class" at bounding box center [418, 10] width 32 height 10
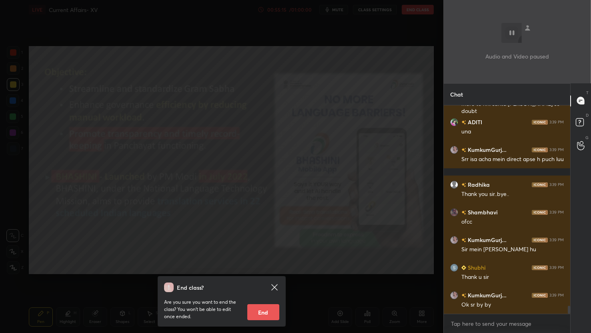
scroll to position [5196, 0]
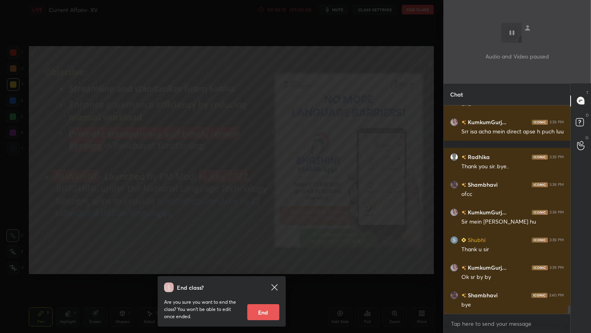
click at [269, 315] on button "End" at bounding box center [263, 312] width 32 height 16
type textarea "x"
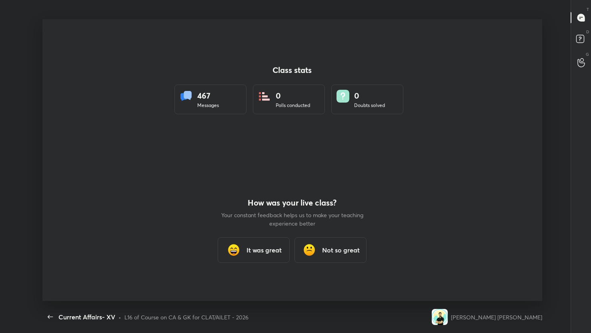
scroll to position [39740, 39439]
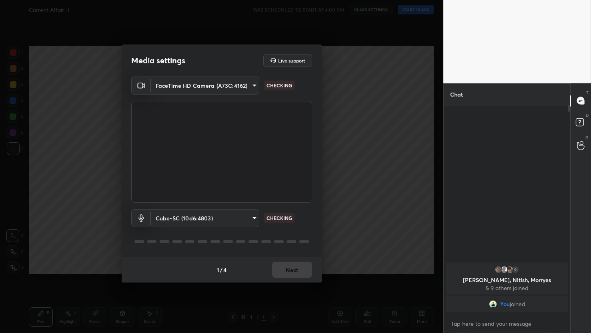
click at [299, 267] on div "1 / 4 Next" at bounding box center [222, 270] width 200 height 26
click at [299, 267] on button "Next" at bounding box center [292, 269] width 40 height 16
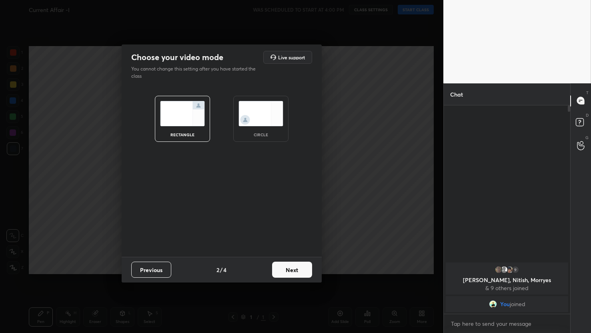
click at [299, 267] on button "Next" at bounding box center [292, 269] width 40 height 16
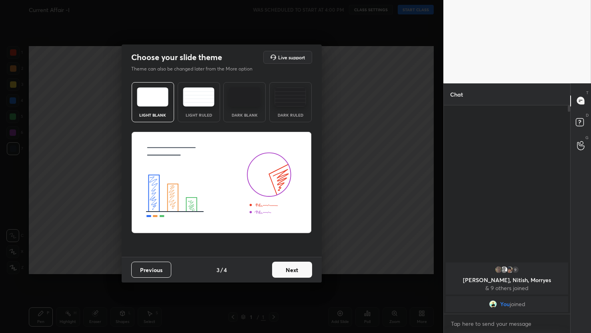
click at [299, 267] on button "Next" at bounding box center [292, 269] width 40 height 16
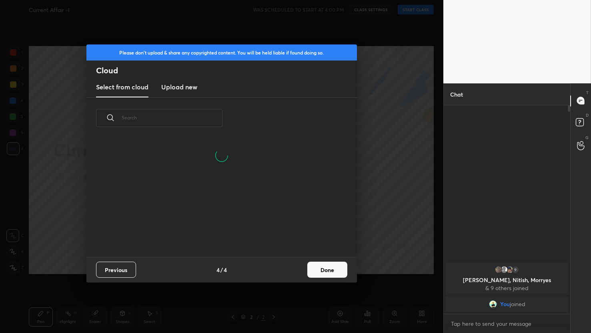
click at [326, 269] on button "Done" at bounding box center [327, 269] width 40 height 16
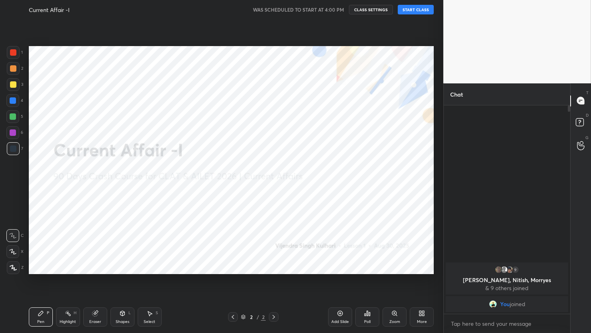
click at [405, 12] on button "START CLASS" at bounding box center [416, 10] width 36 height 10
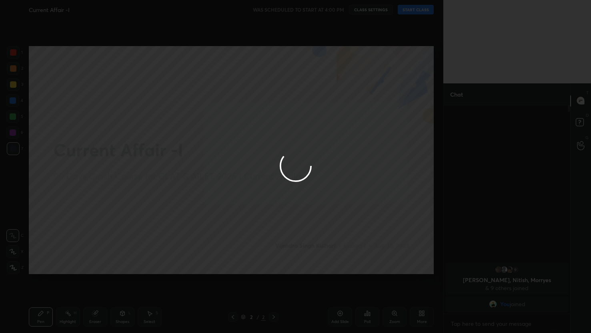
type textarea "x"
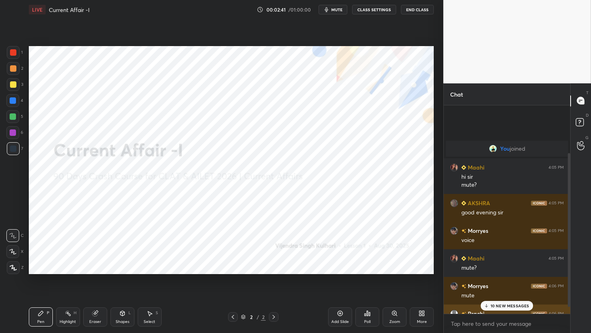
scroll to position [74, 0]
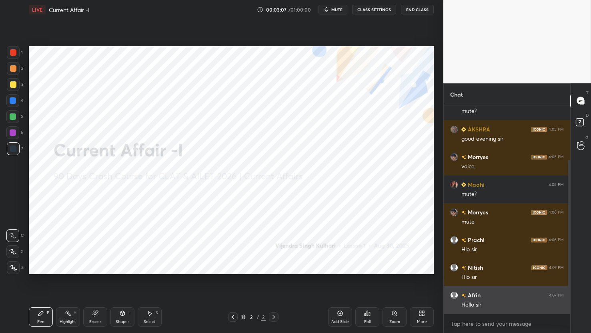
click at [527, 308] on div "Hello sir" at bounding box center [512, 305] width 102 height 8
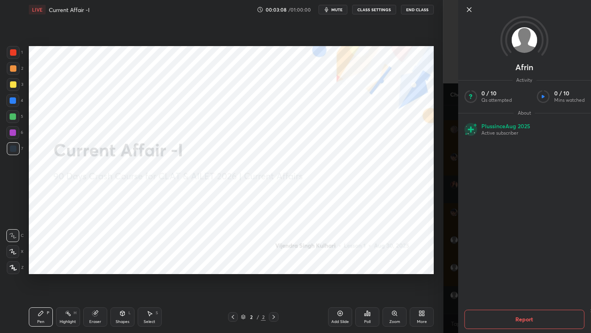
click at [442, 287] on div "1 2 3 4 5 6 7 C X Z C X Z E E Erase all H H LIVE Current Affair -I 00:03:08 / 0…" at bounding box center [221, 166] width 443 height 333
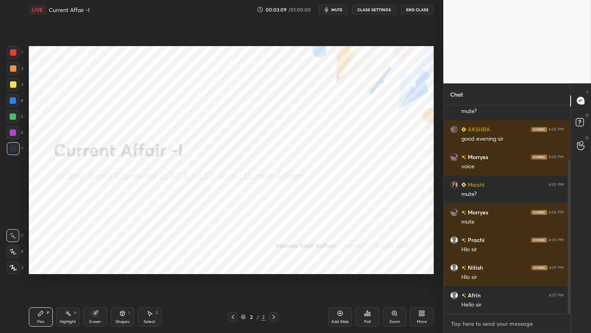
type textarea "x"
click at [480, 325] on textarea at bounding box center [507, 323] width 114 height 13
type textarea "H"
type textarea "x"
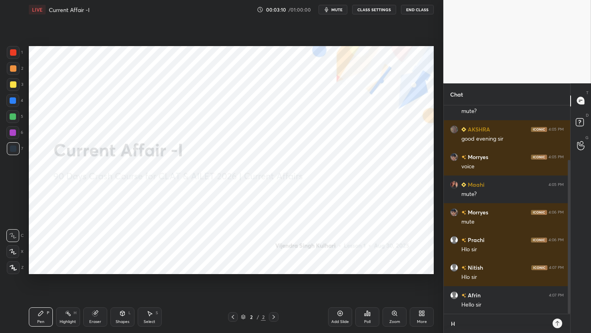
type textarea "HO"
type textarea "x"
type textarea "HOL"
type textarea "x"
type textarea "HOLD"
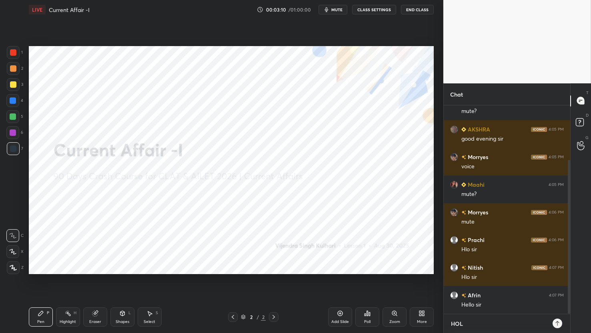
type textarea "x"
type textarea "HOLD"
type textarea "x"
type textarea "HOLD F"
type textarea "x"
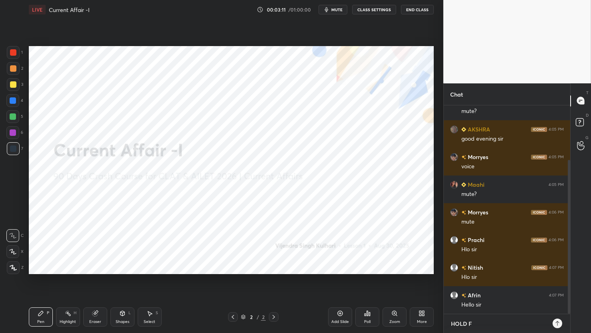
type textarea "HOLD FO"
type textarea "x"
type textarea "HOLD FOR"
type textarea "x"
type textarea "HOLD FOR"
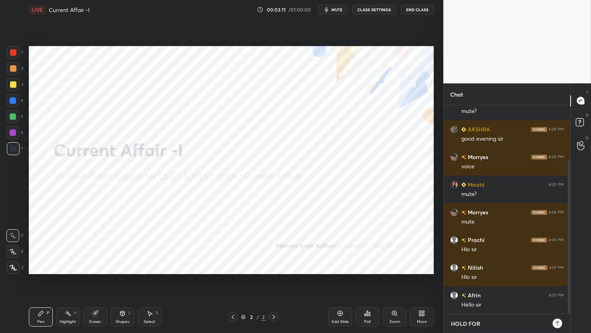
type textarea "x"
type textarea "HOLD FOR A"
type textarea "x"
type textarea "HOLD FOR A"
type textarea "x"
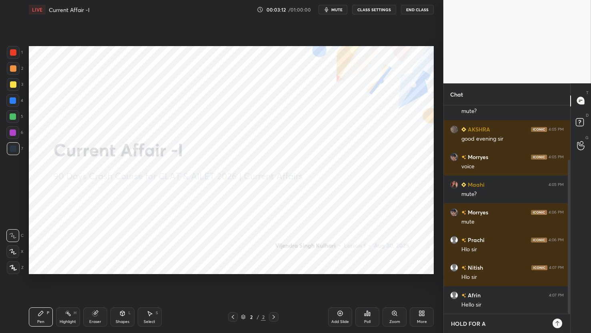
type textarea "HOLD FOR A M"
type textarea "x"
type textarea "HOLD FOR A MI"
type textarea "x"
type textarea "HOLD FOR A MIN"
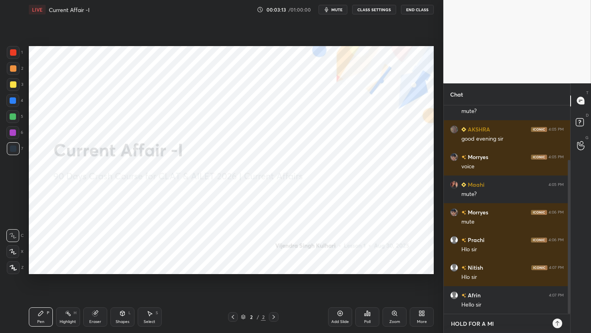
type textarea "x"
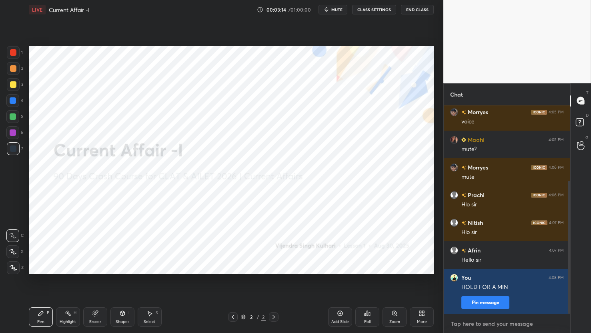
type textarea "T"
type textarea "x"
type textarea "TH"
type textarea "x"
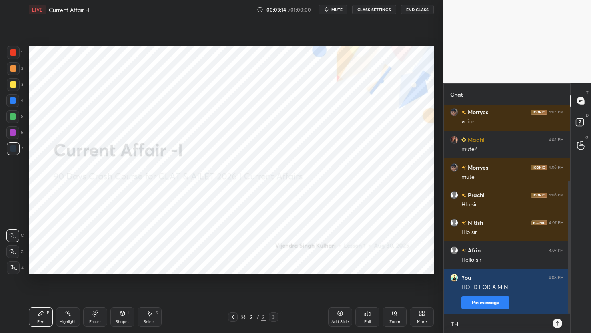
scroll to position [225, 124]
type textarea "THE"
type textarea "x"
type textarea "THER"
type textarea "x"
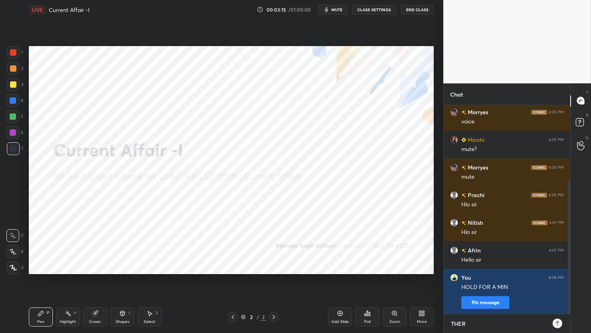
type textarea "THERE"
type textarea "x"
type textarea "THERE"
type textarea "x"
type textarea "THERE I"
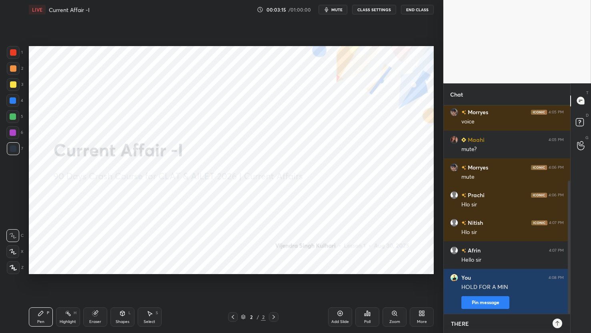
type textarea "x"
type textarea "THERE IS"
type textarea "x"
type textarea "THERE IS"
type textarea "x"
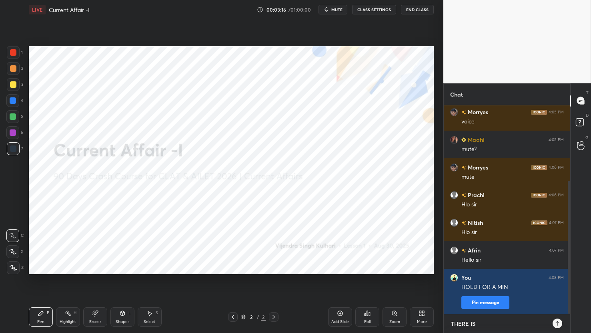
type textarea "THERE IS S"
type textarea "x"
type textarea "THERE IS SO"
type textarea "x"
type textarea "THERE IS SOM"
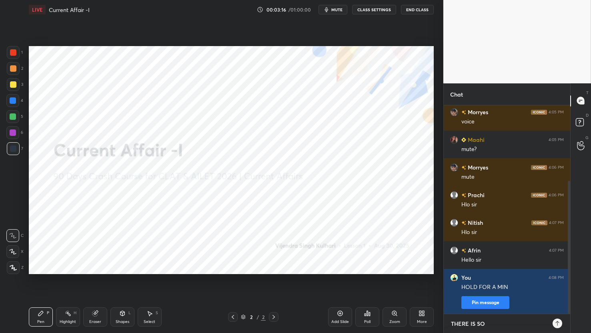
type textarea "x"
type textarea "THERE IS SOME"
type textarea "x"
type textarea "THERE IS SOME"
type textarea "x"
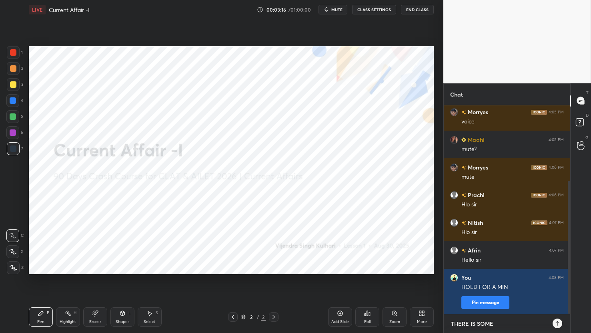
type textarea "THERE IS SOME I"
type textarea "x"
type textarea "THERE IS SOME IS"
type textarea "x"
type textarea "THERE IS SOME ISS"
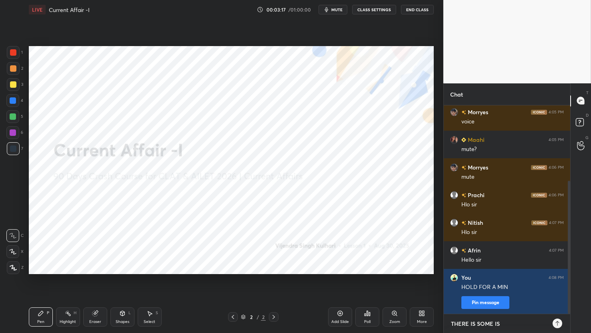
type textarea "x"
type textarea "THERE IS SOME ISSU"
type textarea "x"
type textarea "THERE IS SOME ISSUE"
type textarea "x"
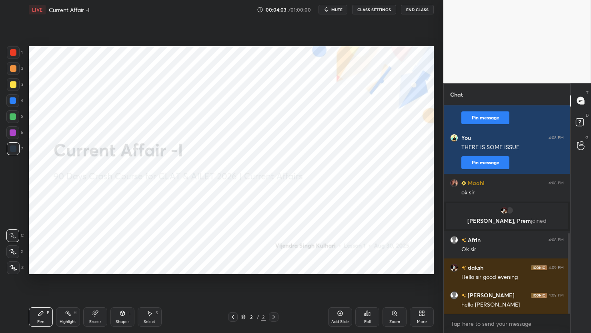
scroll to position [331, 0]
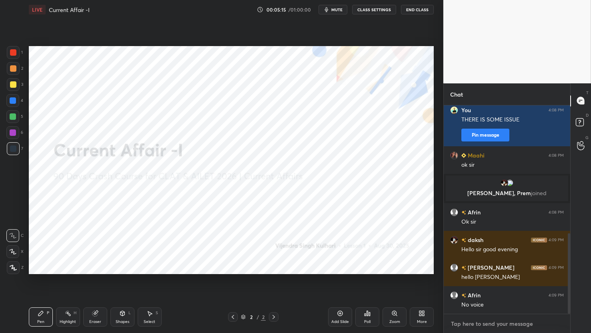
type textarea "x"
click at [473, 326] on textarea at bounding box center [507, 323] width 114 height 13
type textarea "N"
type textarea "x"
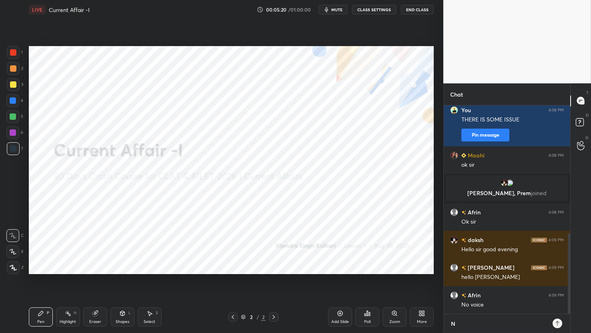
type textarea "NO"
type textarea "x"
type textarea "NOW"
type textarea "x"
type textarea "NOW"
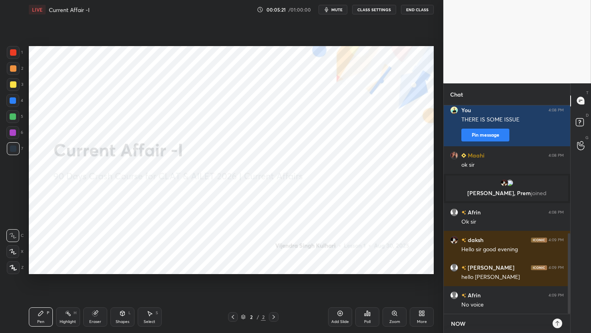
type textarea "x"
type textarea "NOW A"
type textarea "x"
type textarea "NOW AN"
type textarea "x"
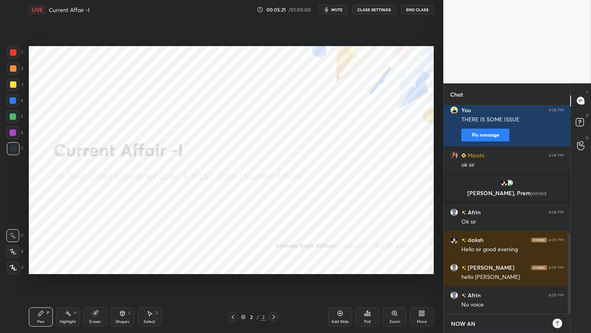
type textarea "NOW ANY"
type textarea "x"
type textarea "NOW ANY"
type textarea "x"
type textarea "NOW ANY V"
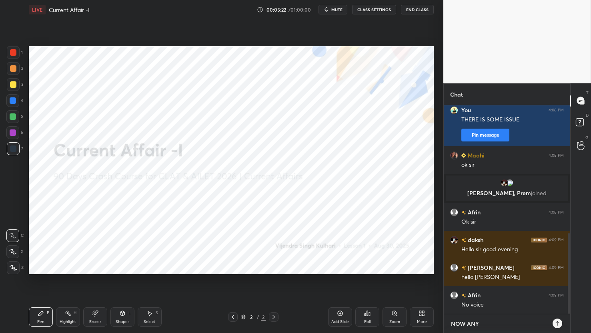
type textarea "x"
type textarea "NOW ANY VO"
type textarea "x"
type textarea "NOW ANY VOI"
type textarea "x"
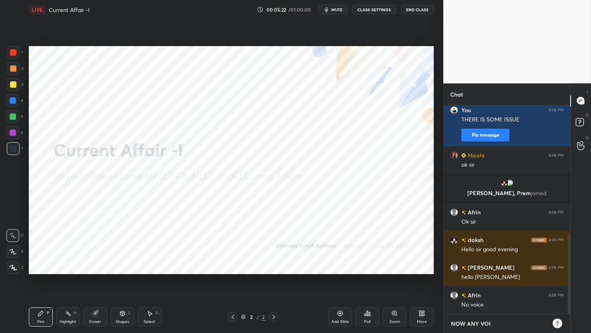
type textarea "NOW ANY VOIC"
type textarea "x"
type textarea "NOW ANY VOICE"
type textarea "x"
type textarea "NOW ANY VOICES"
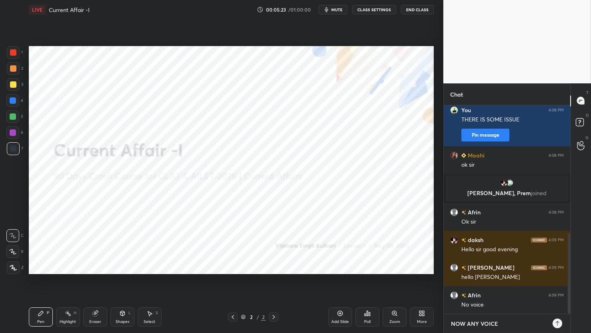
type textarea "x"
type textarea "NOW ANY VOICES"
type textarea "x"
type textarea "NOW ANY VOICES B"
type textarea "x"
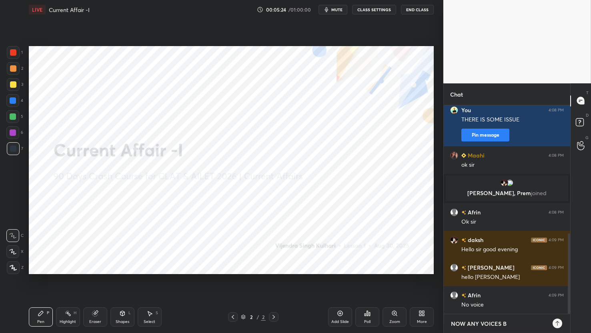
type textarea "NOW ANY VOICES BE"
type textarea "x"
type textarea "NOW ANY VOICES BET"
type textarea "x"
type textarea "NOW ANY VOICES BETA"
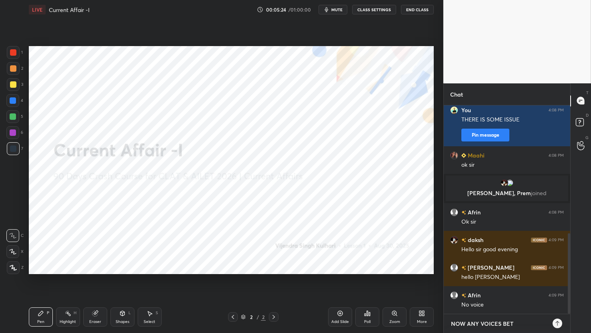
type textarea "x"
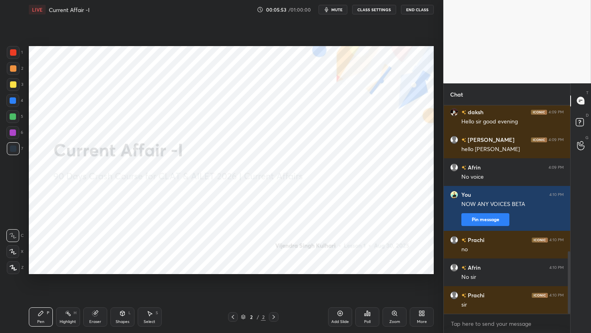
scroll to position [486, 0]
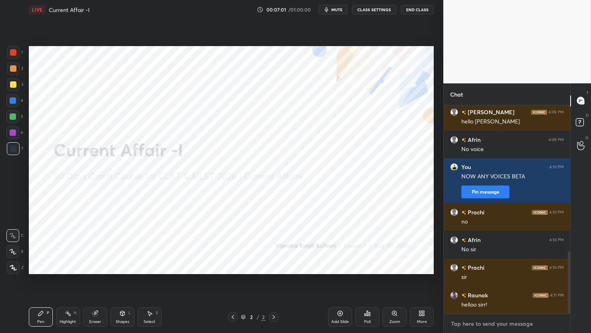
type textarea "x"
click at [477, 323] on textarea at bounding box center [507, 323] width 114 height 13
type textarea "B"
type textarea "x"
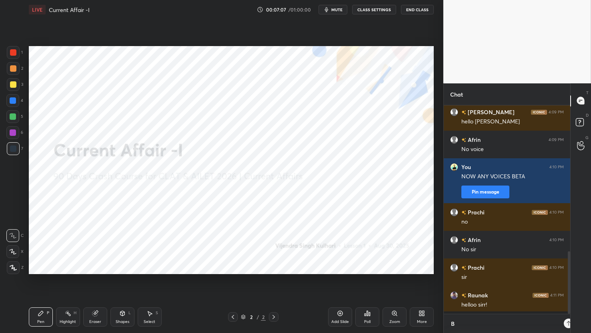
type textarea "BE"
type textarea "x"
type textarea "BET"
type textarea "x"
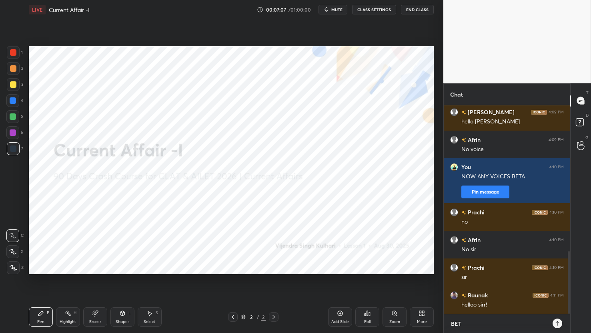
type textarea "BETA"
type textarea "x"
type textarea "BETA"
type textarea "x"
type textarea "BETA H"
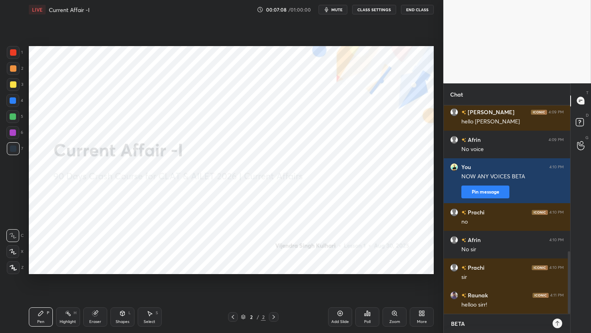
type textarea "x"
type textarea "BETA HO"
type textarea "x"
type textarea "BETA HOL"
type textarea "x"
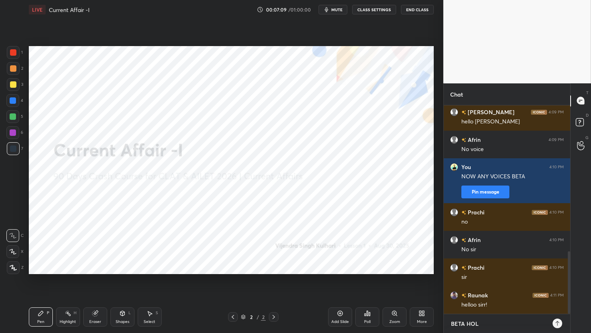
type textarea "BETA HOLD"
type textarea "x"
type textarea "BETA HOLD"
type textarea "x"
type textarea "BETA HOLD O"
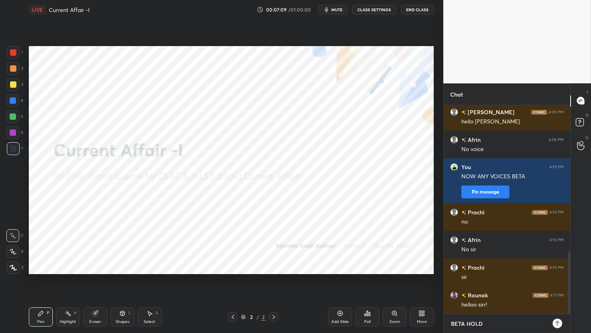
type textarea "x"
type textarea "BETA HOLD ON"
type textarea "x"
type textarea "BETA HOLD ON"
type textarea "x"
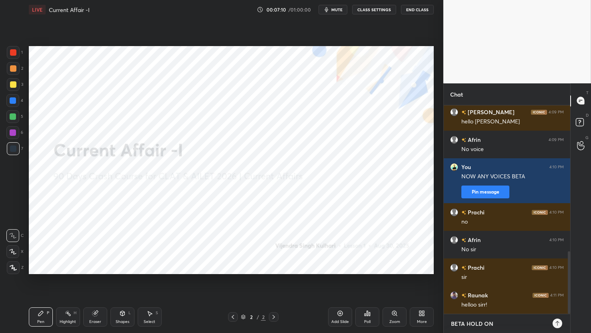
type textarea "BETA HOLD ON T"
type textarea "x"
type textarea "BETA HOLD ON TE"
type textarea "x"
type textarea "BETA HOLD ON TEA"
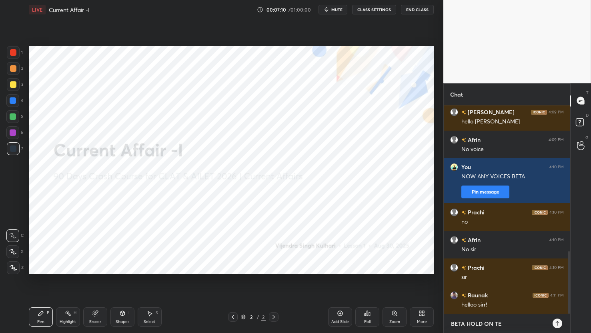
type textarea "x"
type textarea "BETA HOLD ON TEAM"
type textarea "x"
type textarea "BETA HOLD ON TEAM"
type textarea "x"
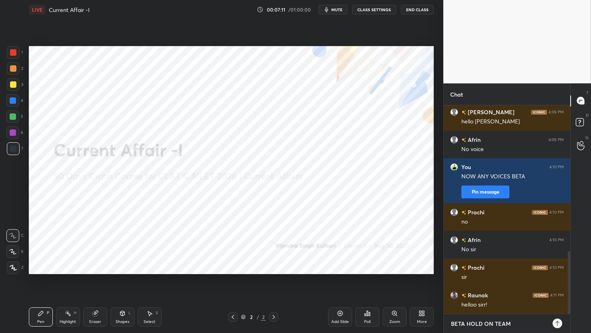
type textarea "BETA HOLD ON TEAM I"
type textarea "x"
type textarea "BETA HOLD ON TEAM IS"
type textarea "x"
type textarea "BETA HOLD ON TEAM IS"
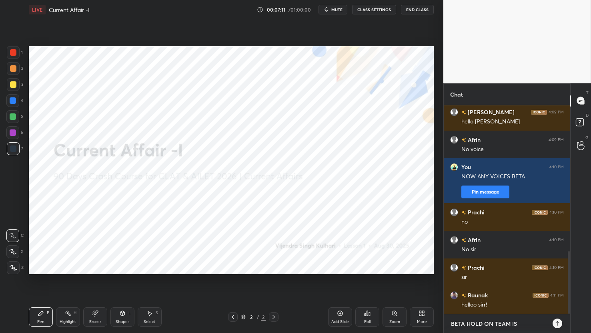
type textarea "x"
type textarea "BETA HOLD ON TEAM IS"
type textarea "x"
type textarea "BETA HOLD ON TEAM I"
type textarea "x"
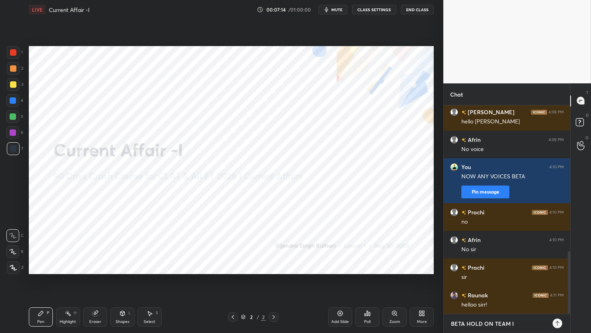
type textarea "BETA HOLD ON TEAM II"
type textarea "x"
type textarea "BETA HOLD ON TEAM IIS"
type textarea "x"
type textarea "BETA HOLD ON TEAM IIS"
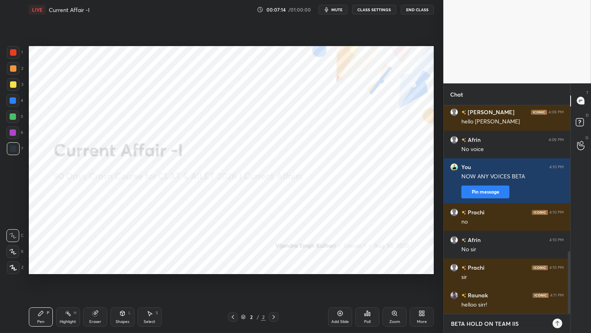
type textarea "x"
type textarea "BETA HOLD ON TEAM IIS W"
type textarea "x"
type textarea "BETA HOLD ON TEAM IIS WO"
type textarea "x"
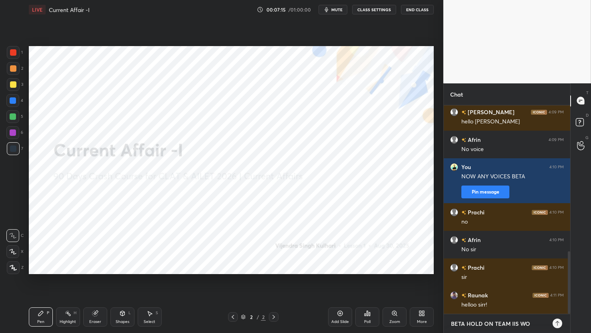
type textarea "BETA HOLD ON TEAM IIS WOR"
type textarea "x"
type textarea "BETA HOLD ON TEAM IIS WORK"
type textarea "x"
type textarea "BETA HOLD ON TEAM IIS WORKI"
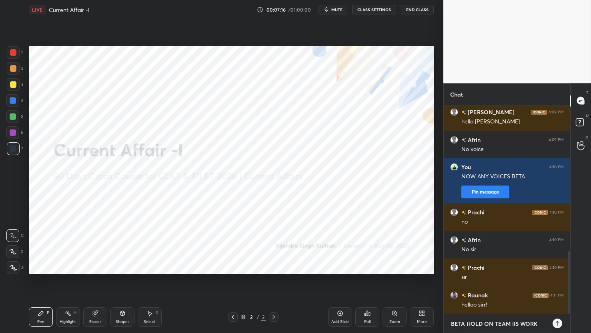
type textarea "x"
type textarea "BETA HOLD ON TEAM IIS WORKIN"
type textarea "x"
type textarea "BETA HOLD ON TEAM IIS WORKING"
type textarea "x"
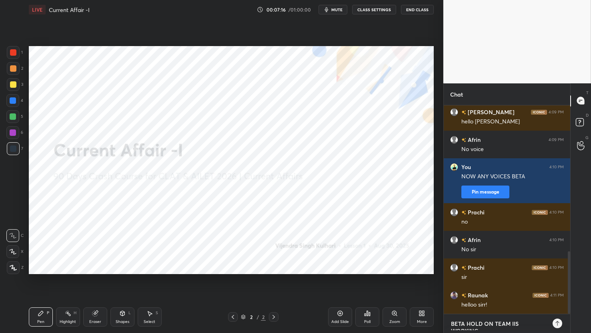
scroll to position [4, 0]
type textarea "BETA HOLD ON TEAM IIS WORKING"
type textarea "x"
type textarea "BETA HOLD ON TEAM IIS WORKING O"
type textarea "x"
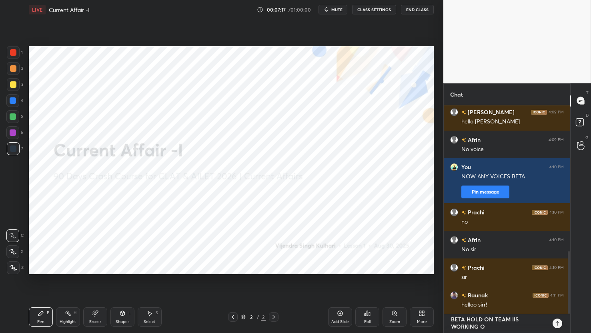
scroll to position [2, 2]
type textarea "BETA HOLD ON TEAM IIS WORKING ON"
type textarea "x"
type textarea "BETA HOLD ON TEAM IIS WORKING ON"
type textarea "x"
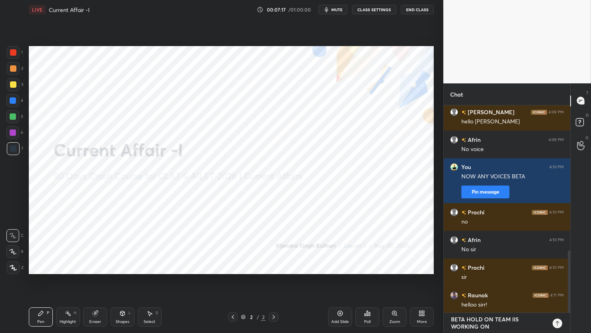
type textarea "BETA HOLD ON TEAM IIS WORKING ON B"
type textarea "x"
type textarea "BETA HOLD ON TEAM IIS WORKING ON BA"
type textarea "x"
type textarea "BETA HOLD ON TEAM IIS WORKING ON BAC"
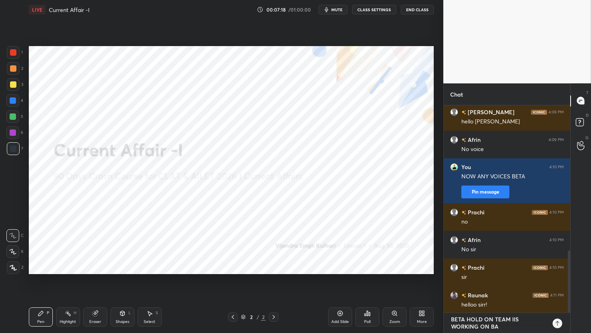
type textarea "x"
type textarea "BETA HOLD ON TEAM IIS WORKING ON BACK"
type textarea "x"
type textarea "BETA HOLD ON TEAM IIS WORKING ON BACK"
type textarea "x"
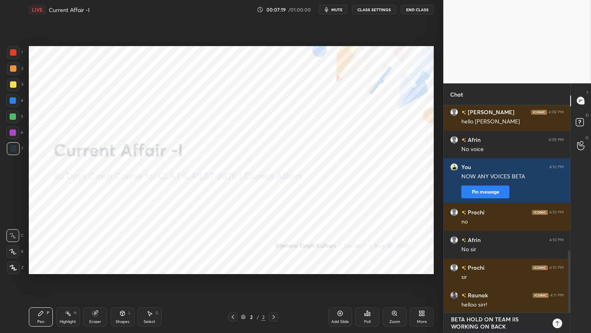
type textarea "BETA HOLD ON TEAM IIS WORKING ON BACK E"
type textarea "x"
type textarea "BETA HOLD ON TEAM IIS WORKING ON BACK EN"
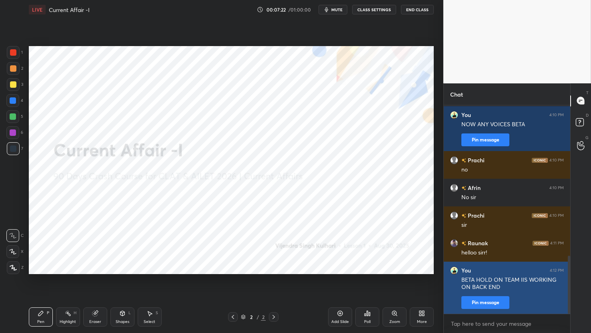
click at [490, 303] on button "Pin message" at bounding box center [485, 302] width 48 height 13
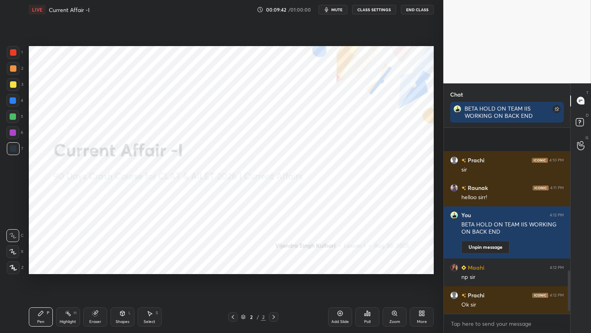
scroll to position [671, 0]
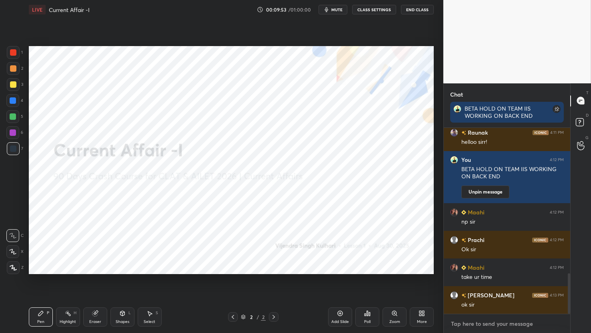
click at [457, 322] on textarea at bounding box center [507, 323] width 114 height 13
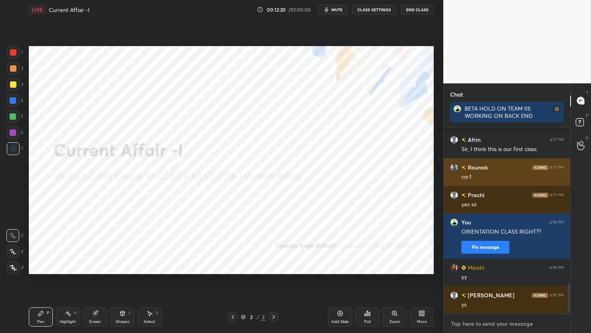
scroll to position [183, 124]
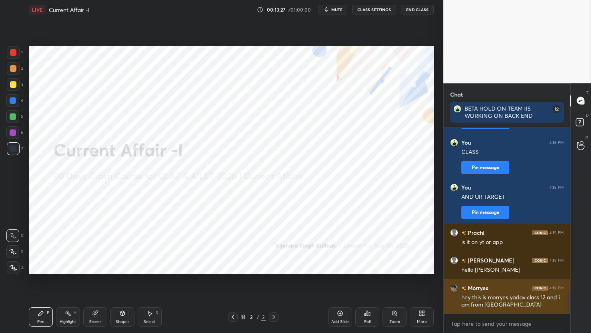
click at [452, 287] on img "grid" at bounding box center [454, 287] width 8 height 8
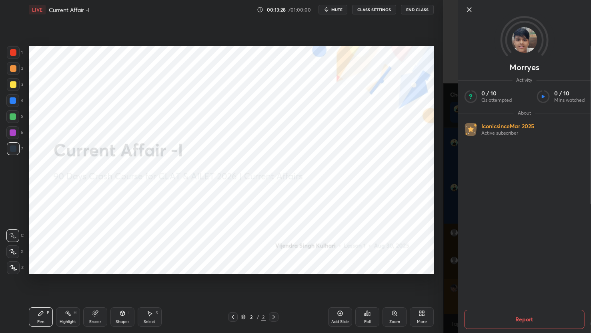
click at [452, 287] on div "Morryes Activity 0 / 10 Qs attempted 0 / 10 Mins watched About Iconic since Mar…" at bounding box center [517, 166] width 148 height 333
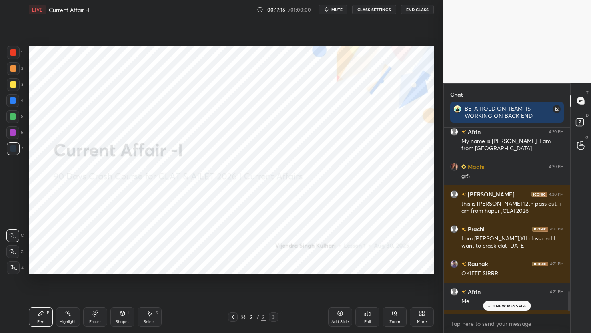
scroll to position [1556, 0]
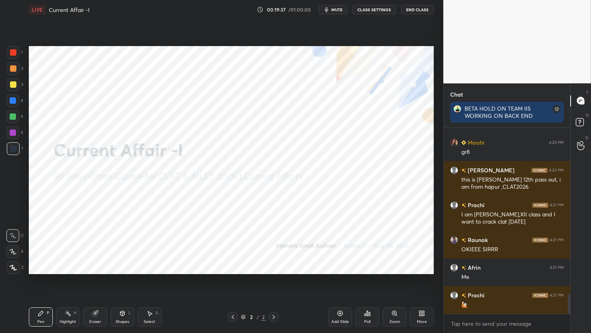
click at [339, 314] on icon at bounding box center [340, 313] width 6 height 6
drag, startPoint x: 15, startPoint y: 249, endPoint x: 17, endPoint y: 225, distance: 24.5
click at [13, 248] on div at bounding box center [12, 251] width 13 height 13
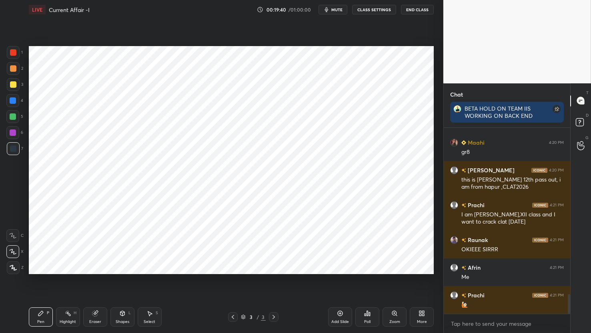
drag, startPoint x: 16, startPoint y: 54, endPoint x: 14, endPoint y: 61, distance: 7.6
click at [13, 54] on div at bounding box center [13, 52] width 6 height 6
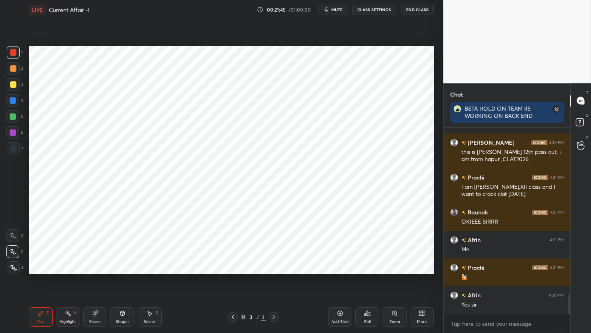
scroll to position [1619, 0]
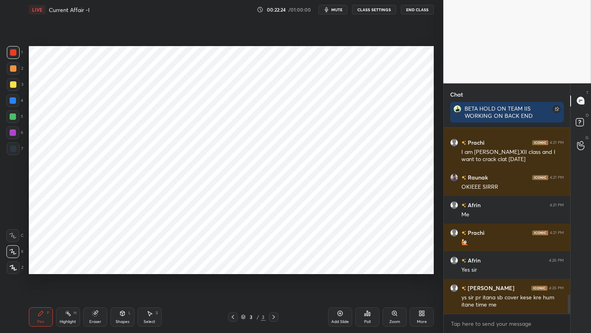
click at [341, 319] on div "Add Slide" at bounding box center [340, 321] width 18 height 4
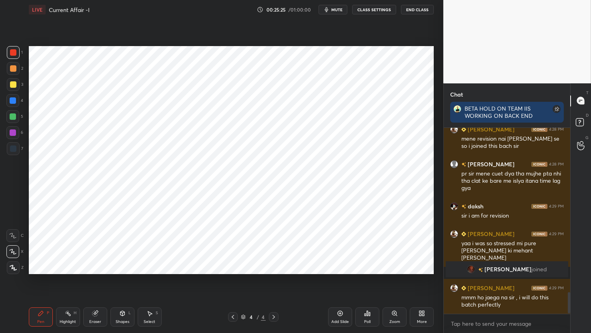
scroll to position [1451, 0]
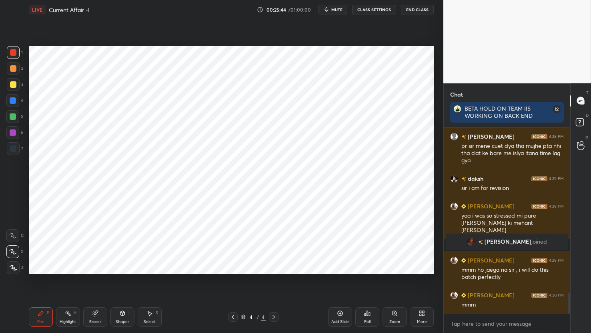
click at [346, 319] on div "Add Slide" at bounding box center [340, 316] width 24 height 19
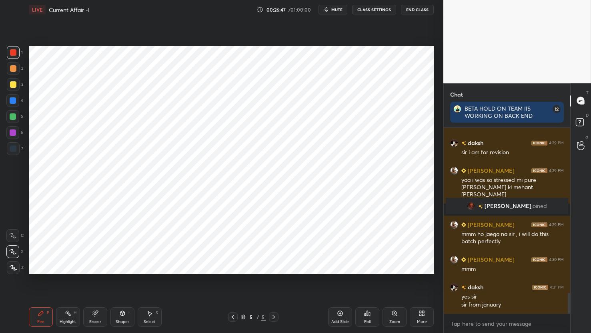
scroll to position [1495, 0]
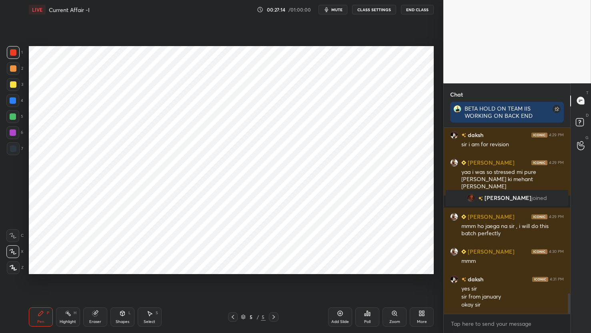
drag, startPoint x: 340, startPoint y: 316, endPoint x: 336, endPoint y: 319, distance: 4.9
click at [338, 318] on div "Add Slide" at bounding box center [340, 316] width 24 height 19
drag, startPoint x: 127, startPoint y: 319, endPoint x: 120, endPoint y: 312, distance: 9.6
click at [127, 319] on div "Shapes" at bounding box center [123, 321] width 14 height 4
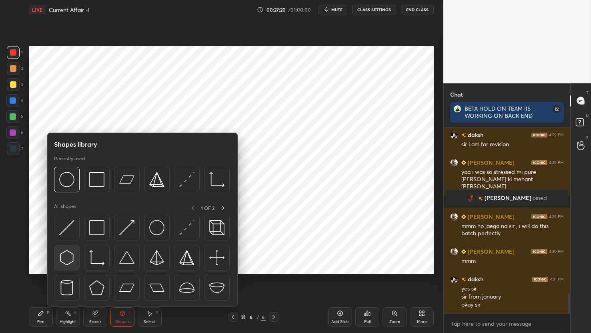
click at [73, 259] on img at bounding box center [66, 257] width 15 height 15
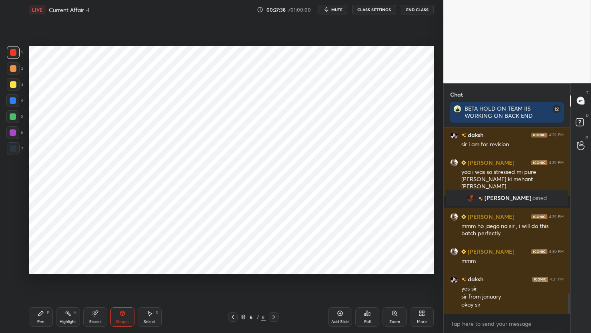
drag, startPoint x: 49, startPoint y: 317, endPoint x: 85, endPoint y: 280, distance: 52.1
click at [49, 317] on div "Pen P" at bounding box center [41, 316] width 24 height 19
drag, startPoint x: 16, startPoint y: 100, endPoint x: 26, endPoint y: 112, distance: 15.3
click at [16, 100] on div at bounding box center [12, 100] width 13 height 13
click at [115, 315] on div "Shapes L" at bounding box center [122, 316] width 24 height 19
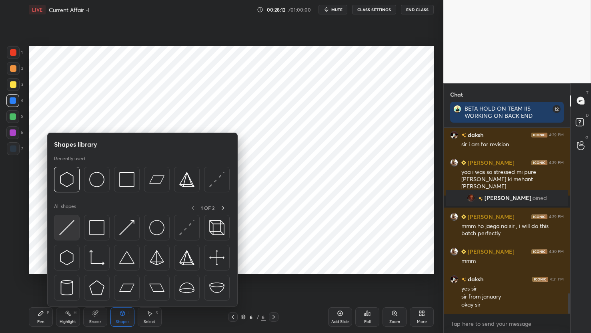
click at [59, 232] on div at bounding box center [67, 228] width 26 height 26
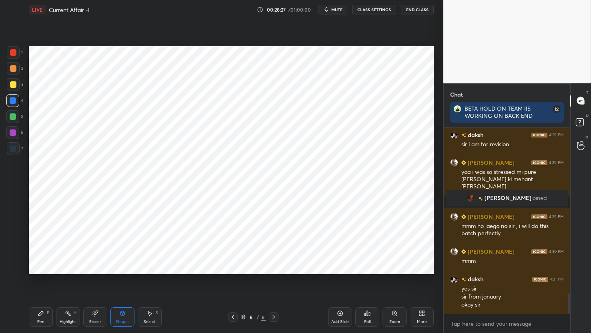
click at [11, 132] on div at bounding box center [13, 132] width 6 height 6
click at [45, 311] on div "Pen P" at bounding box center [41, 316] width 24 height 19
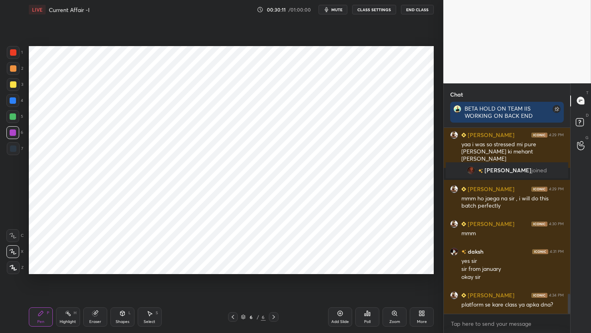
click at [99, 317] on div "Eraser" at bounding box center [95, 316] width 24 height 19
click at [14, 254] on icon at bounding box center [13, 251] width 6 height 7
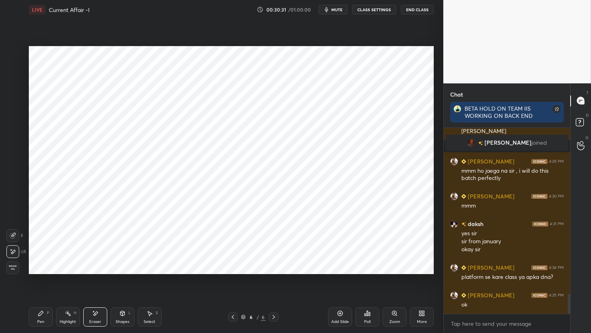
click at [118, 319] on div "Shapes" at bounding box center [123, 321] width 14 height 4
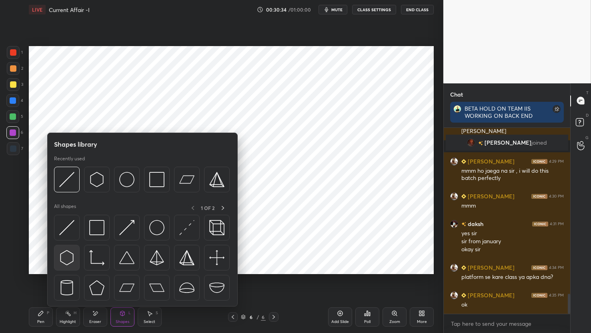
click at [70, 259] on img at bounding box center [66, 257] width 15 height 15
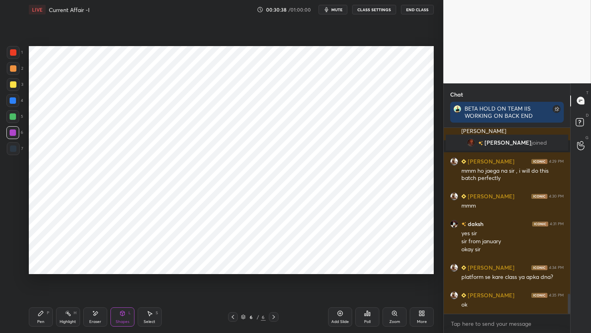
click at [41, 318] on div "Pen P" at bounding box center [41, 316] width 24 height 19
click at [345, 320] on div "Add Slide" at bounding box center [340, 321] width 18 height 4
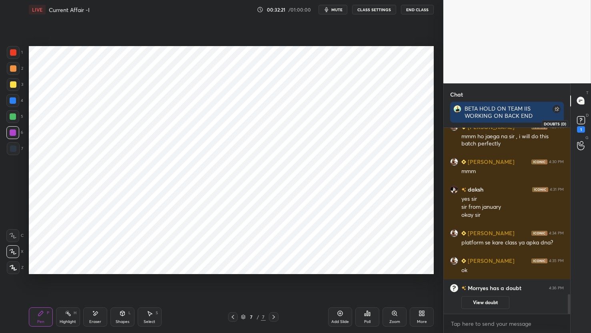
click at [582, 117] on rect at bounding box center [581, 120] width 8 height 8
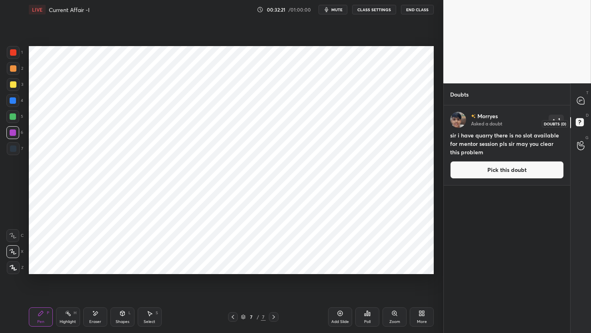
scroll to position [225, 124]
click at [579, 92] on div "T Messages (T)" at bounding box center [581, 101] width 20 height 22
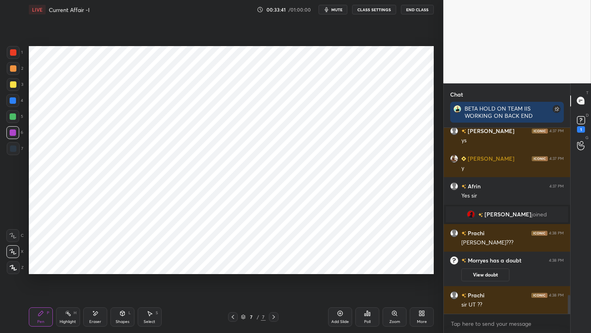
scroll to position [1672, 0]
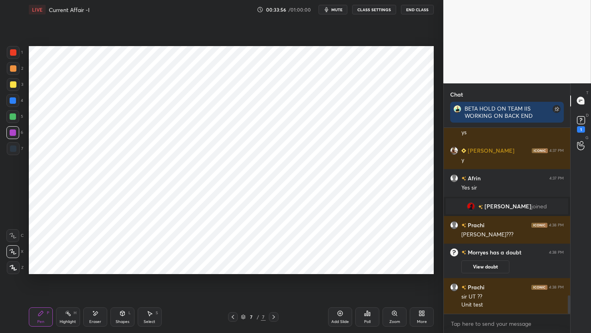
drag, startPoint x: 342, startPoint y: 317, endPoint x: 344, endPoint y: 306, distance: 10.7
click at [342, 317] on div "Add Slide" at bounding box center [340, 316] width 24 height 19
click at [249, 49] on div "Setting up your live class Poll for secs No correct answer Start poll" at bounding box center [231, 159] width 411 height 281
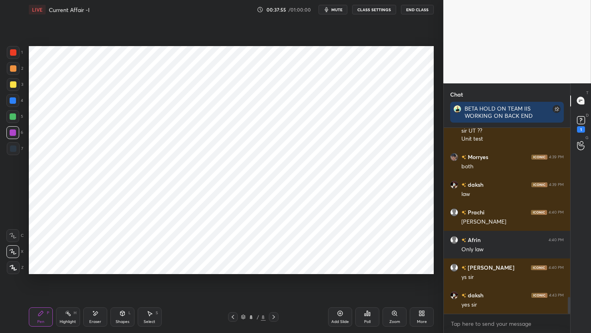
scroll to position [1865, 0]
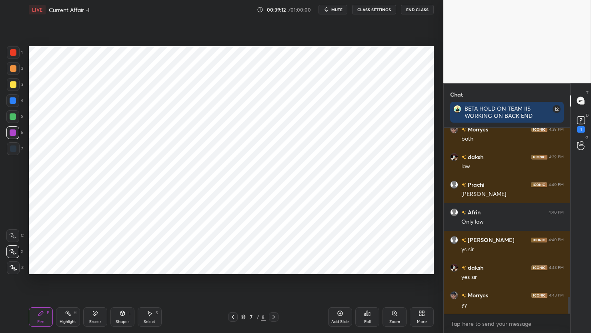
drag, startPoint x: 332, startPoint y: 312, endPoint x: 315, endPoint y: 283, distance: 33.6
click at [332, 312] on div "Add Slide" at bounding box center [340, 316] width 24 height 19
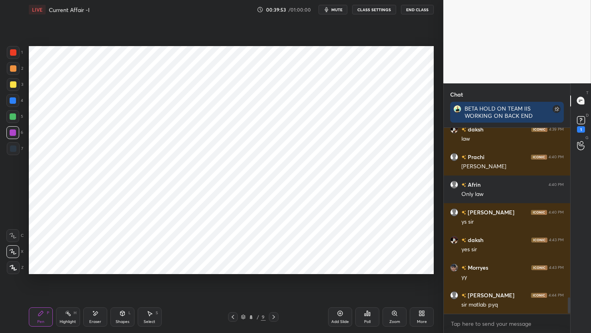
scroll to position [1920, 0]
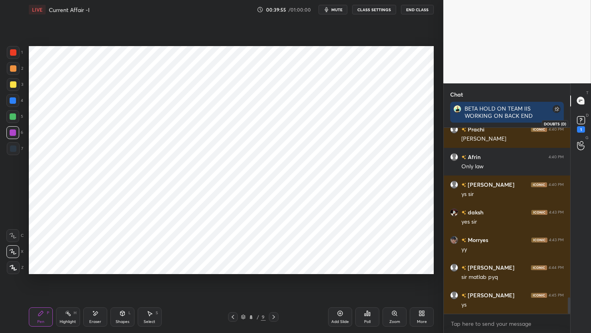
click at [583, 124] on icon at bounding box center [581, 120] width 12 height 12
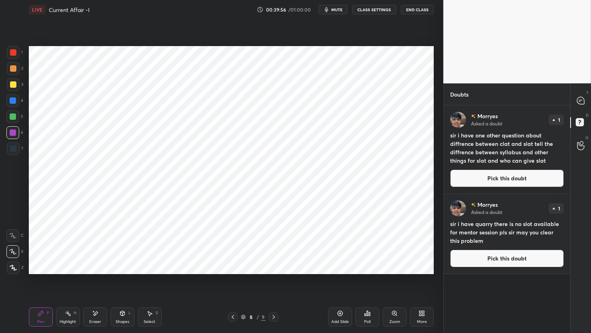
drag, startPoint x: 525, startPoint y: 180, endPoint x: 503, endPoint y: 184, distance: 22.2
click at [525, 180] on button "Pick this doubt" at bounding box center [507, 178] width 114 height 18
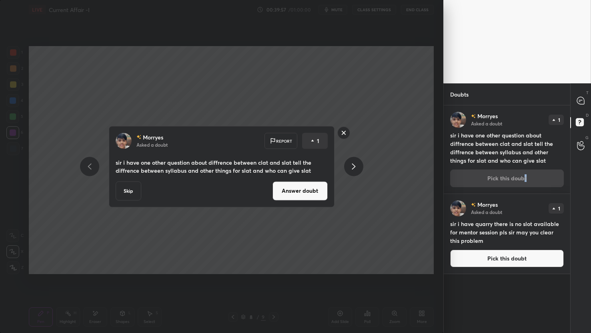
click at [283, 190] on button "Answer doubt" at bounding box center [300, 190] width 55 height 19
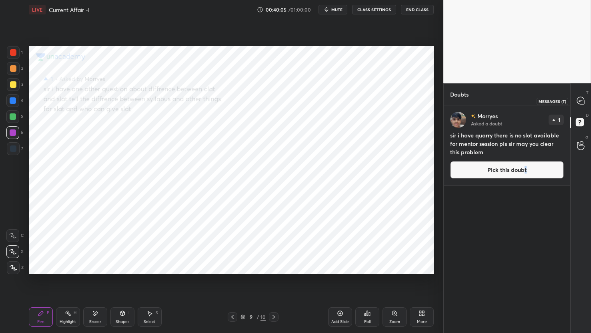
click at [580, 100] on icon at bounding box center [580, 100] width 7 height 7
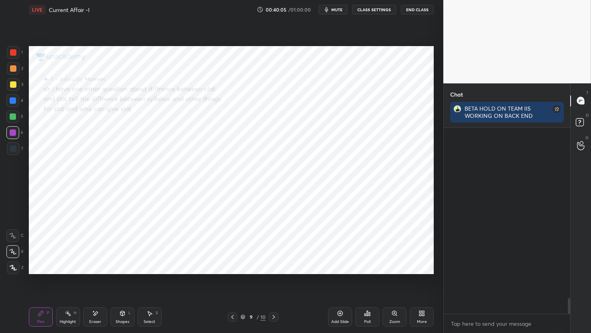
scroll to position [183, 124]
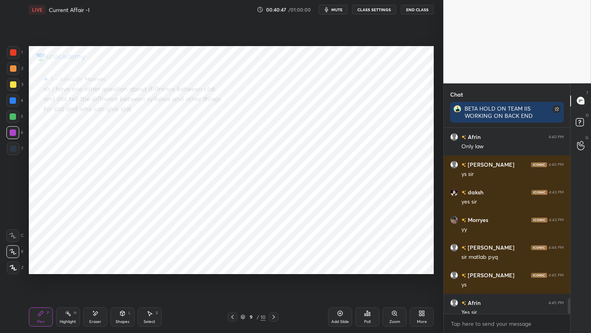
click at [424, 315] on icon at bounding box center [423, 314] width 2 height 2
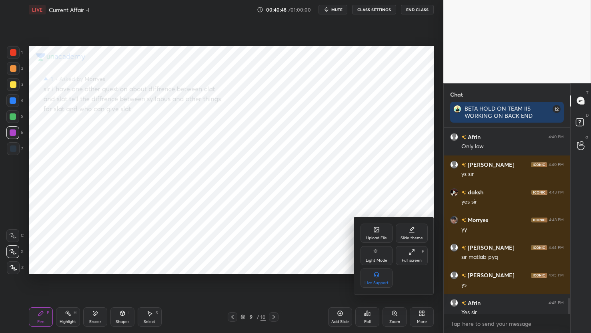
click at [383, 230] on div "Upload File" at bounding box center [377, 232] width 32 height 19
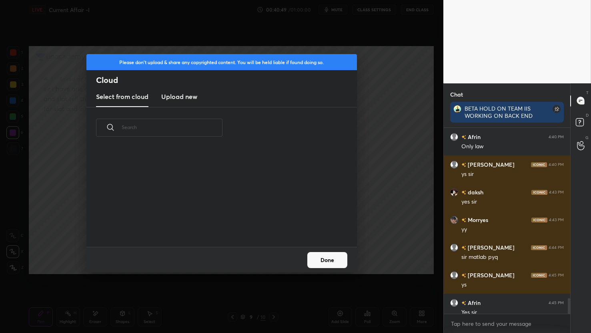
scroll to position [98, 257]
click at [162, 100] on h3 "Upload new" at bounding box center [179, 97] width 36 height 10
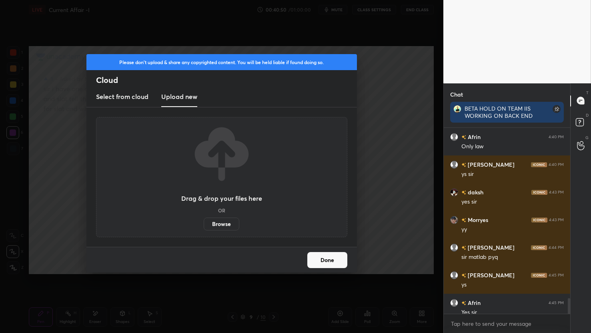
click at [226, 225] on label "Browse" at bounding box center [222, 223] width 36 height 13
click at [204, 225] on input "Browse" at bounding box center [204, 223] width 0 height 13
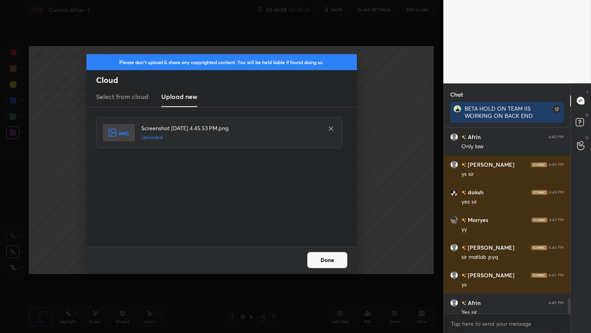
click at [331, 258] on button "Done" at bounding box center [327, 260] width 40 height 16
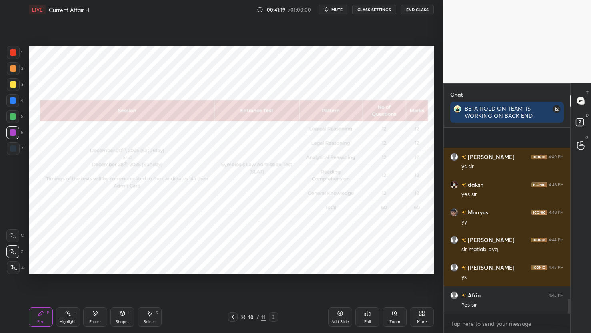
scroll to position [2148, 0]
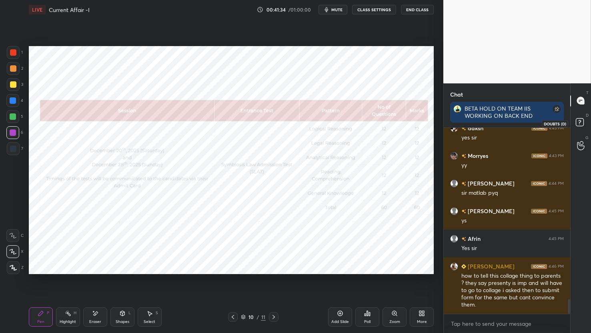
click at [583, 125] on rect at bounding box center [580, 122] width 8 height 8
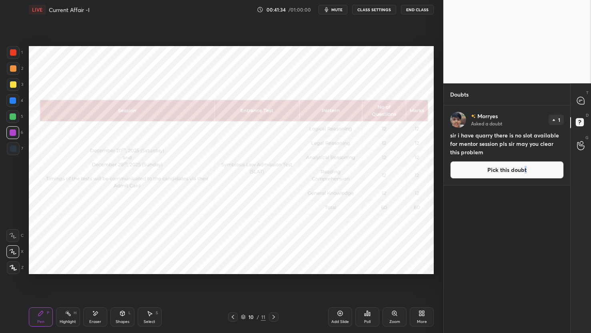
scroll to position [225, 124]
drag, startPoint x: 503, startPoint y: 168, endPoint x: 494, endPoint y: 170, distance: 8.6
click at [503, 168] on button "Pick this doubt" at bounding box center [507, 170] width 114 height 18
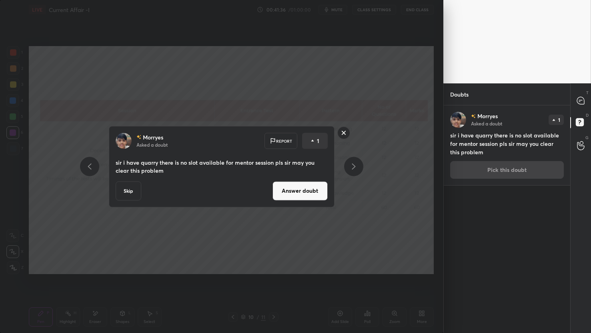
click at [314, 197] on button "Answer doubt" at bounding box center [300, 190] width 55 height 19
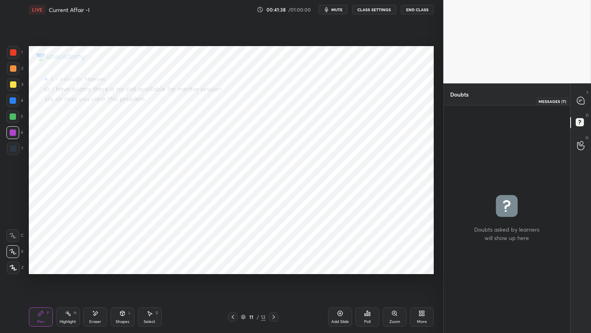
click at [579, 105] on div at bounding box center [581, 101] width 16 height 14
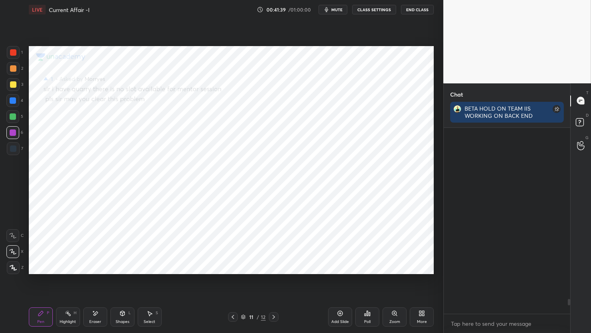
scroll to position [183, 124]
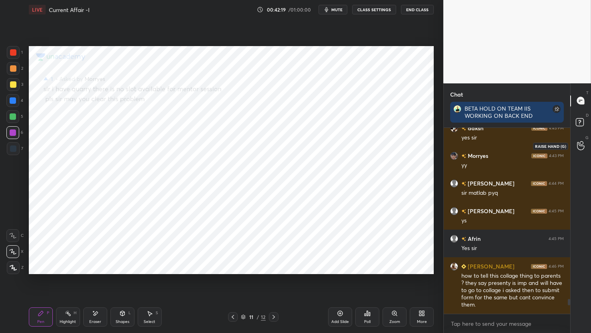
click at [582, 149] on icon at bounding box center [581, 145] width 8 height 9
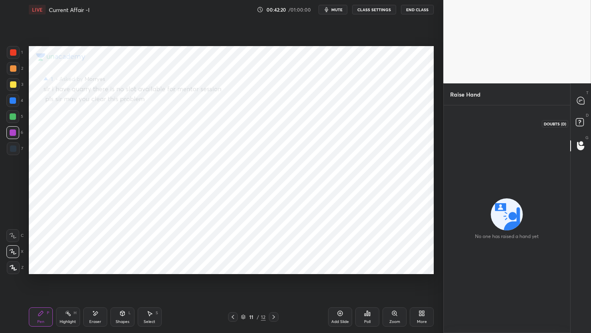
click at [581, 118] on rect at bounding box center [580, 122] width 8 height 8
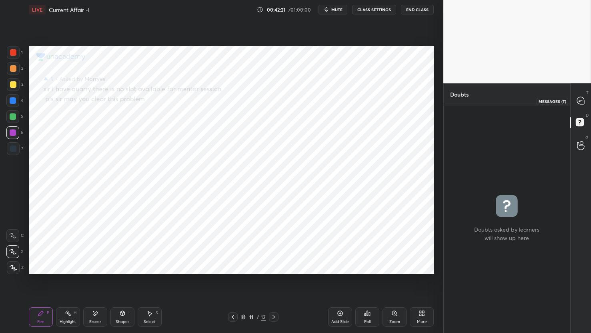
click at [582, 102] on icon at bounding box center [580, 100] width 7 height 7
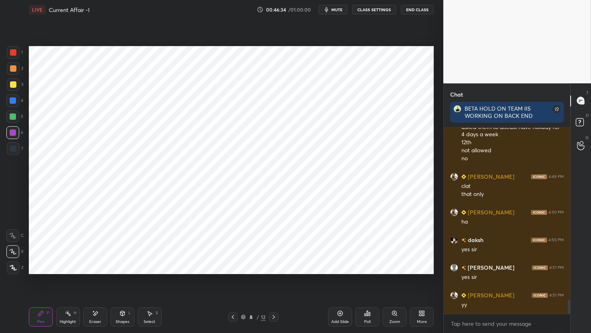
scroll to position [2396, 0]
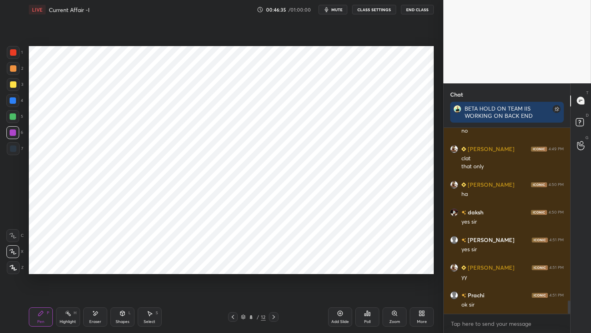
click at [399, 10] on div "00:46:35 / 01:00:00 mute CLASS SETTINGS End Class" at bounding box center [345, 10] width 177 height 10
click at [413, 14] on div "LIVE Current Affair -I 00:46:35 / 01:00:00 mute CLASS SETTINGS End Class" at bounding box center [231, 9] width 405 height 19
click at [413, 13] on button "End Class" at bounding box center [417, 10] width 33 height 10
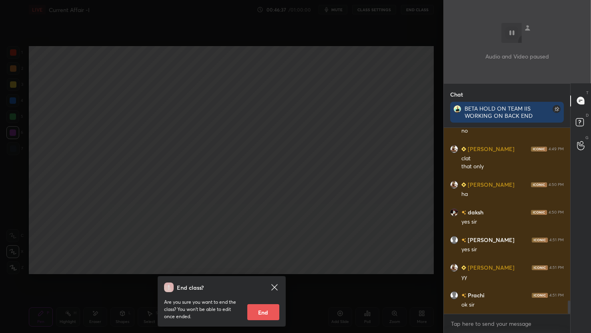
click at [271, 304] on button "End" at bounding box center [263, 312] width 32 height 16
type textarea "x"
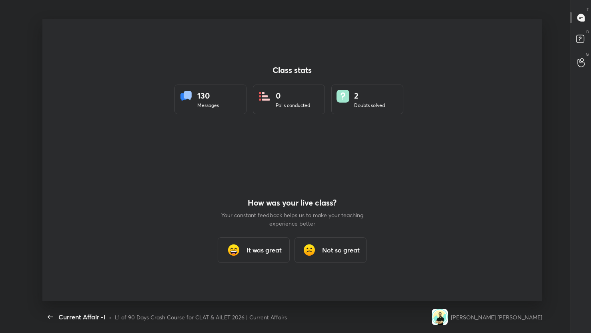
scroll to position [281, 585]
